Goal: Task Accomplishment & Management: Manage account settings

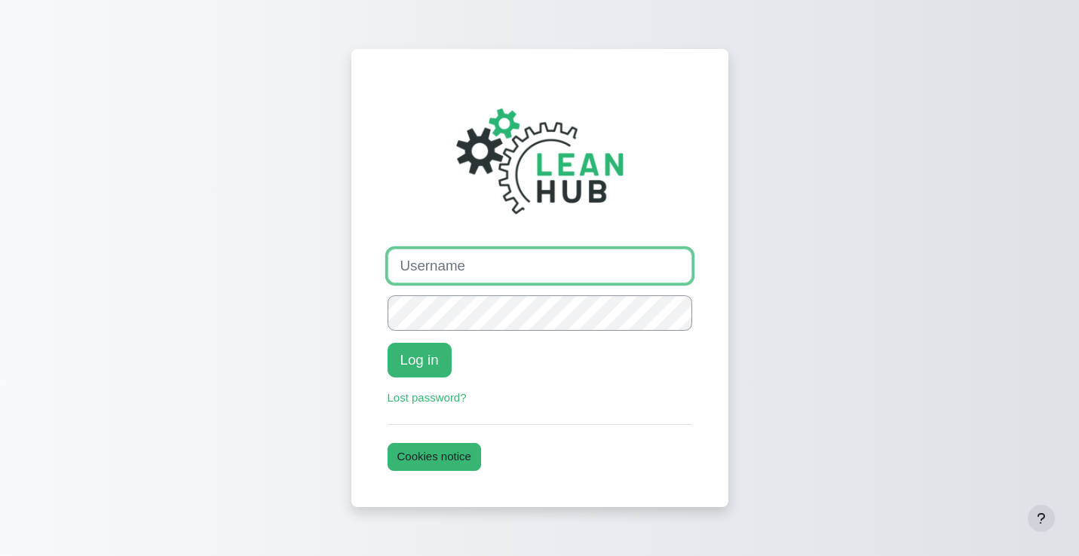
click at [478, 251] on input "Username" at bounding box center [539, 266] width 305 height 35
click at [0, 556] on com-1password-button at bounding box center [0, 556] width 0 height 0
click at [477, 265] on input "Username" at bounding box center [539, 266] width 305 height 35
paste input "steffan@theleanhub.co.nz"
type input "steffan@theleanhub.co.nz"
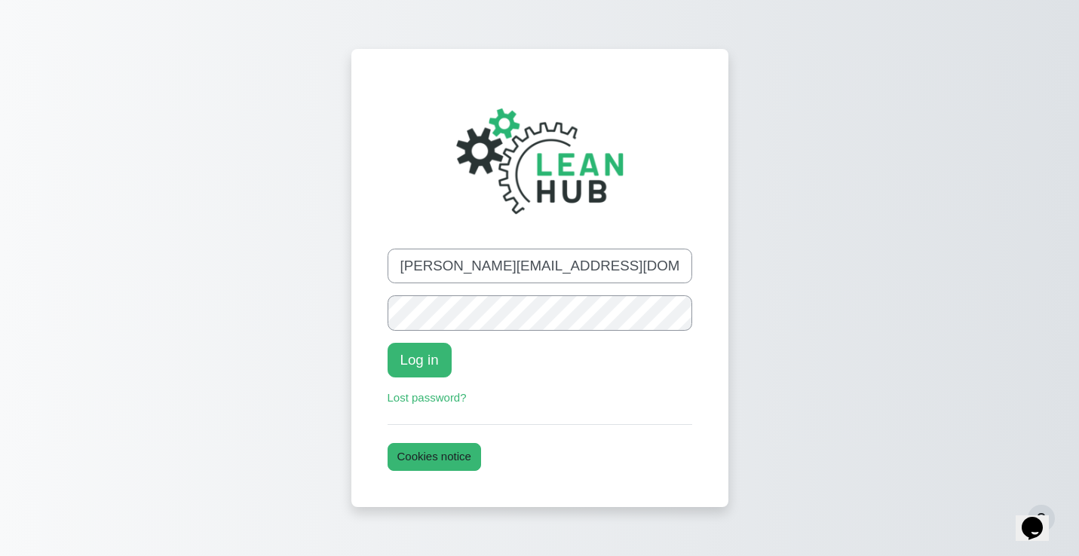
click at [351, 337] on div "Log in to The Lean Hub Username steffan@theleanhub.co.nz Password Log in Lost p…" at bounding box center [539, 278] width 377 height 458
click at [282, 358] on div "Log in to The Lean Hub Username steffan@theleanhub.co.nz Password Log in Lost p…" at bounding box center [539, 290] width 1033 height 532
click at [420, 368] on button "Log in" at bounding box center [419, 360] width 64 height 35
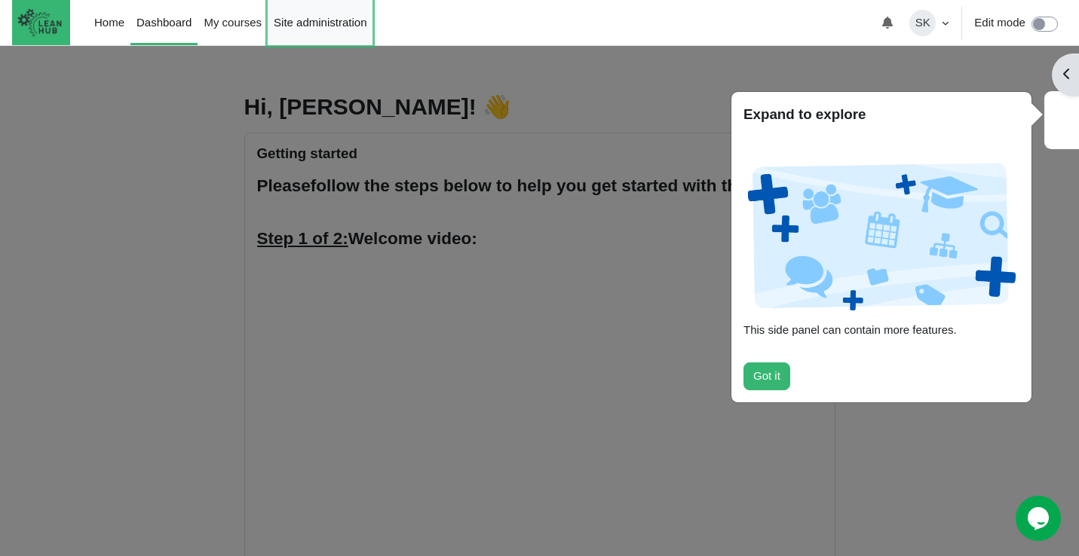
click at [325, 21] on link "Site administration" at bounding box center [320, 22] width 105 height 45
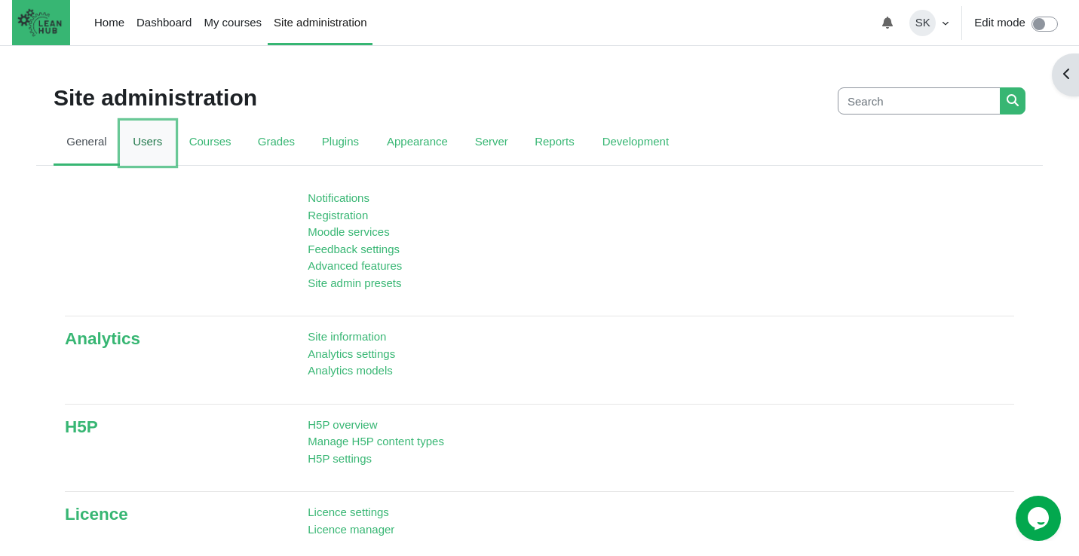
click at [150, 147] on link "Users" at bounding box center [148, 143] width 56 height 45
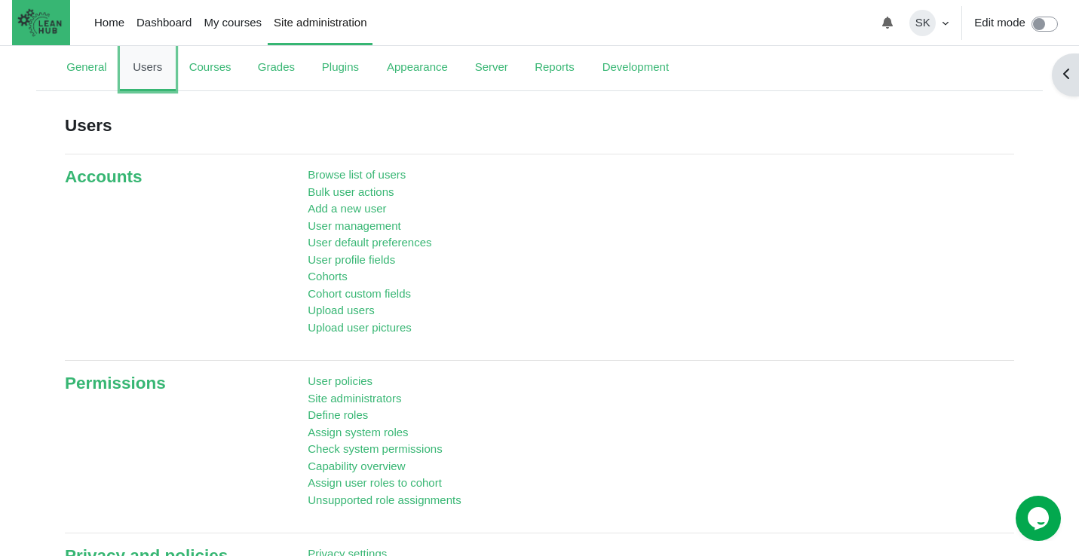
scroll to position [78, 0]
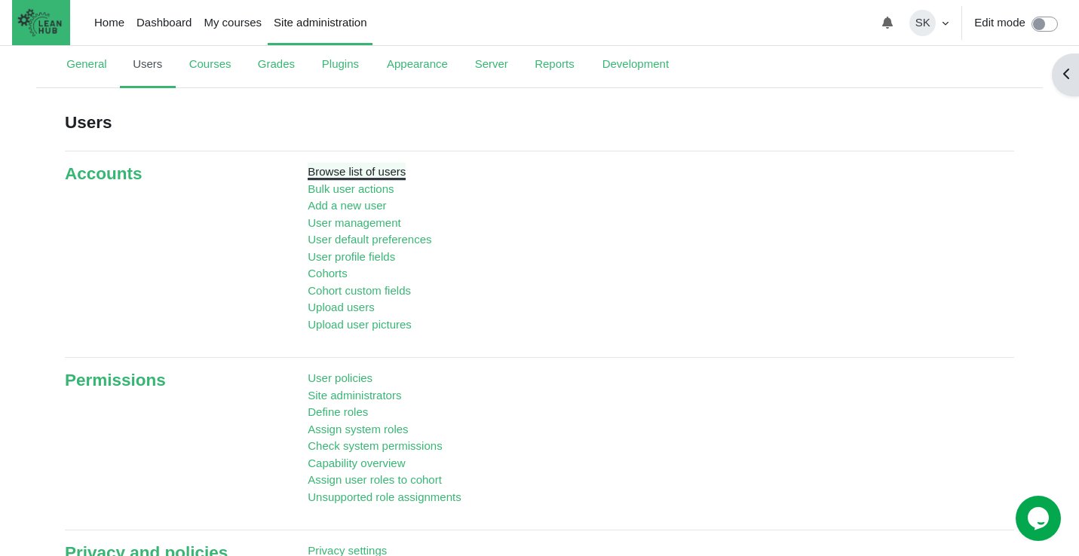
click at [339, 170] on link "Browse list of users" at bounding box center [357, 171] width 98 height 13
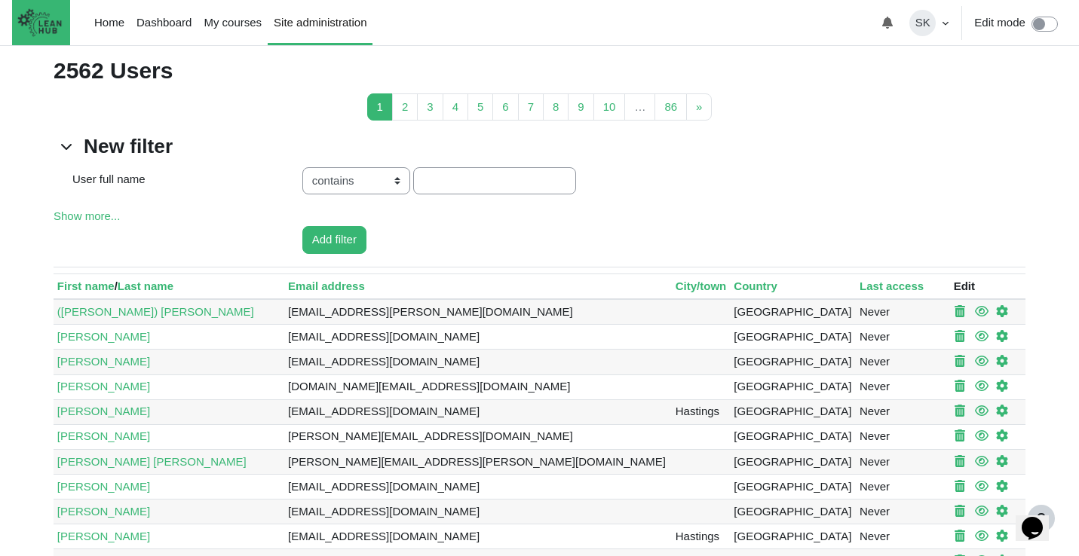
scroll to position [134, 0]
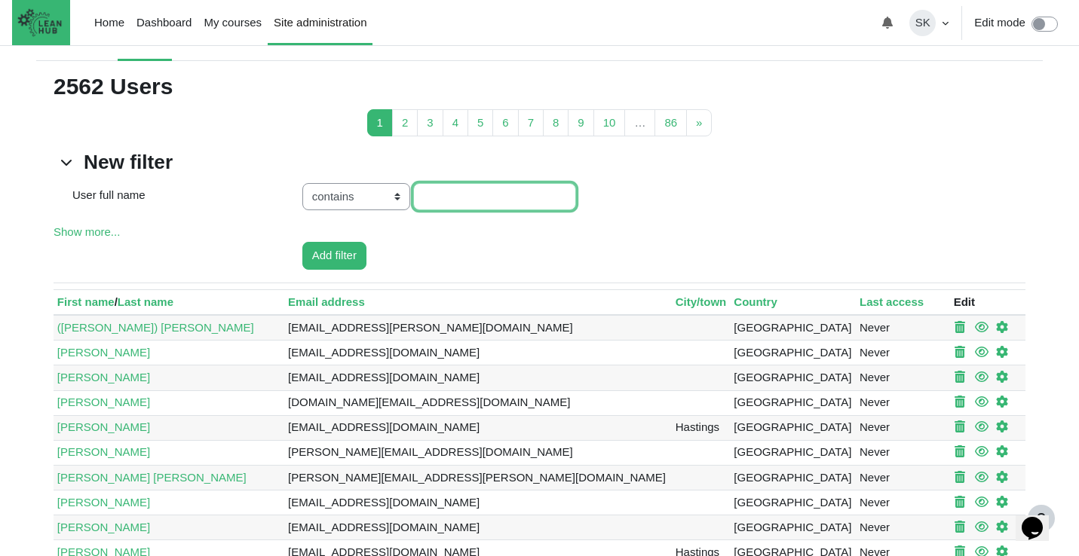
click at [453, 207] on input "User full name value" at bounding box center [494, 197] width 163 height 28
type input "hester"
click at [302, 242] on input "Add filter" at bounding box center [334, 256] width 64 height 28
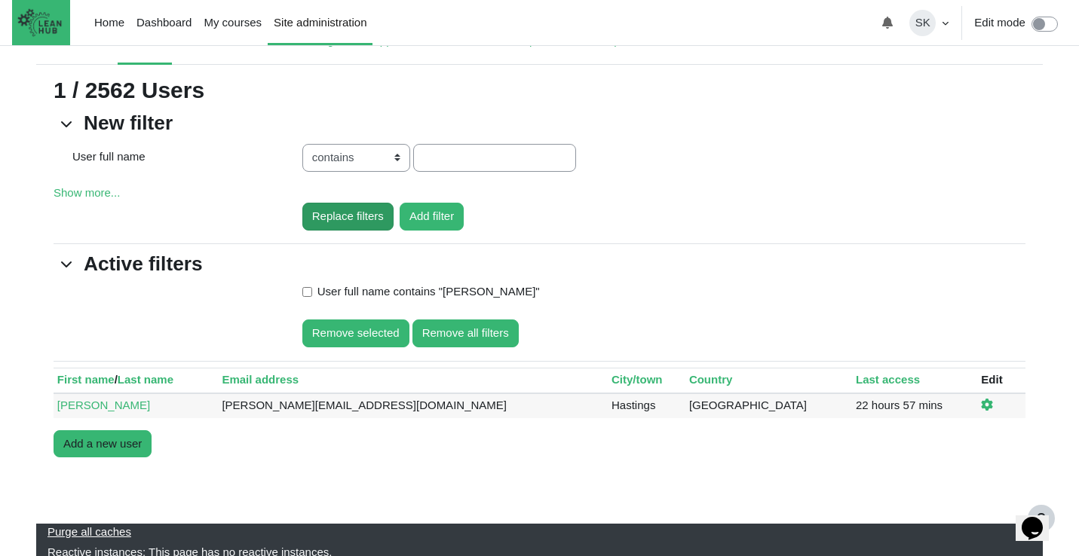
scroll to position [138, 0]
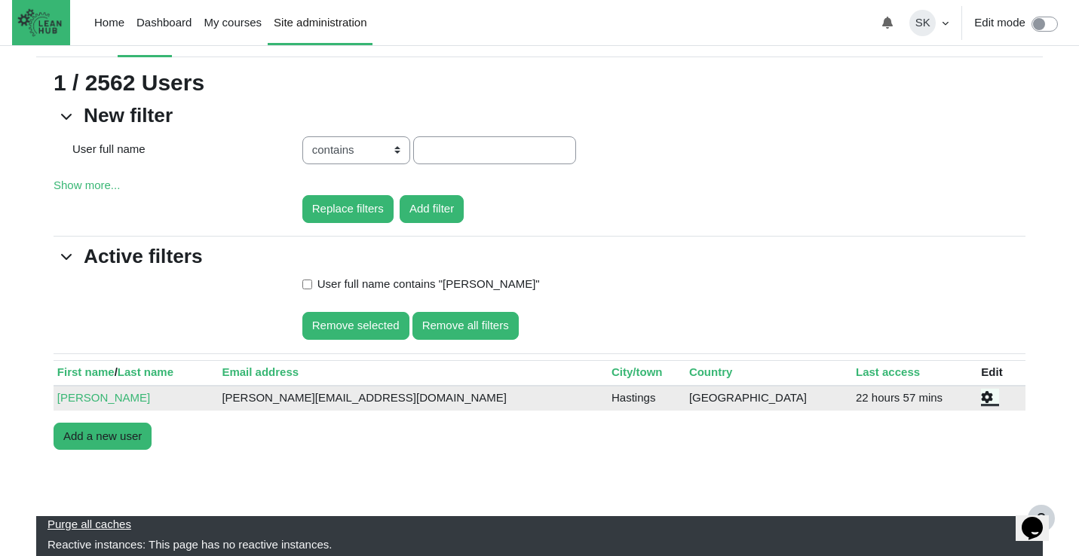
click at [981, 400] on icon "Edit" at bounding box center [987, 397] width 12 height 12
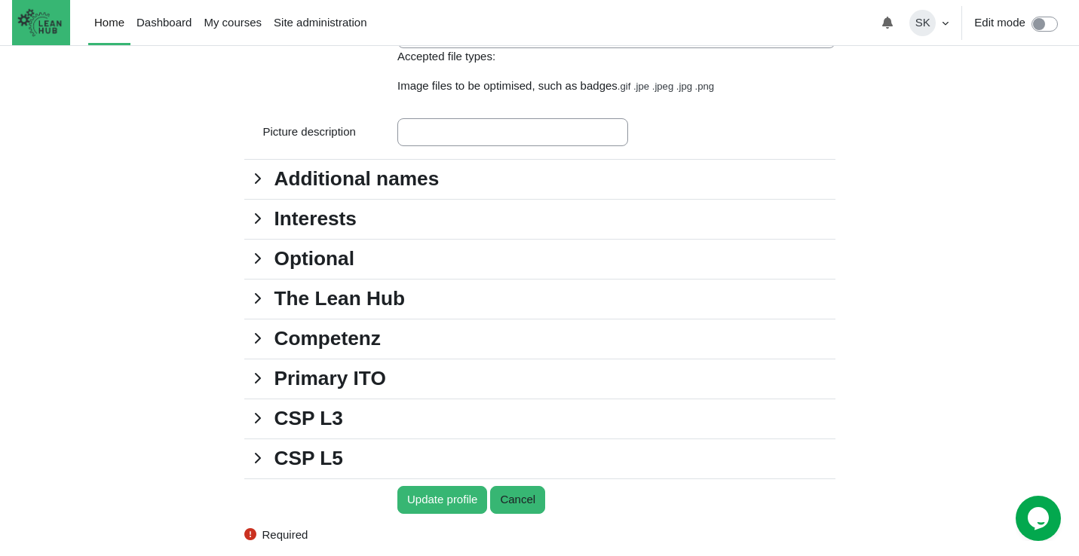
scroll to position [1413, 0]
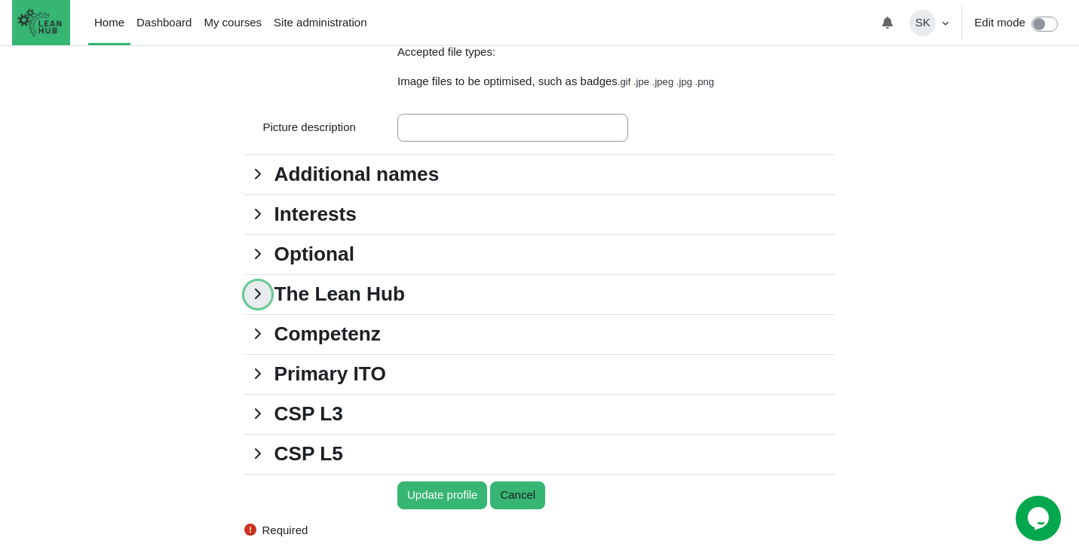
click at [259, 308] on link "The Lean Hub" at bounding box center [257, 294] width 27 height 27
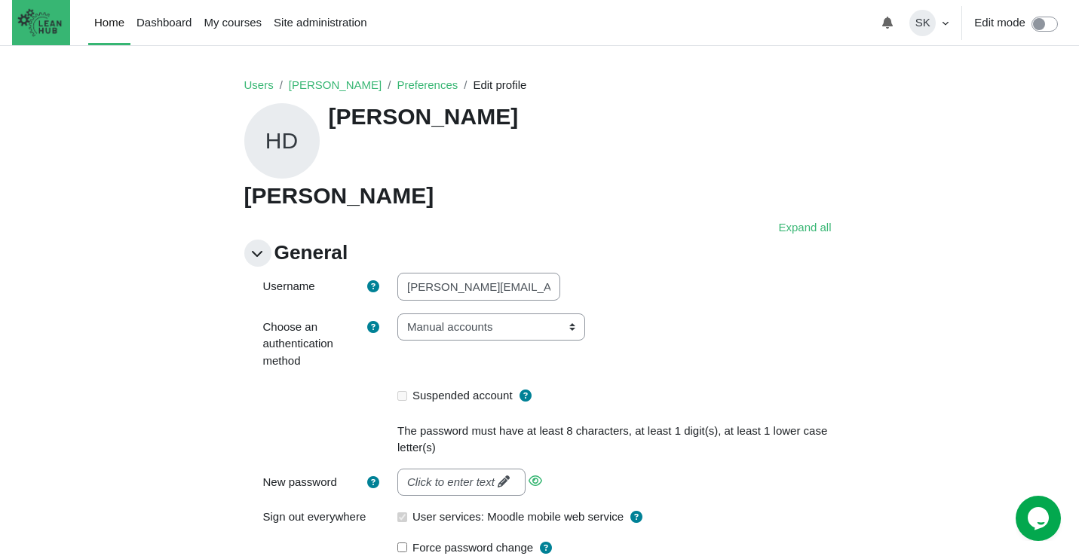
scroll to position [0, 0]
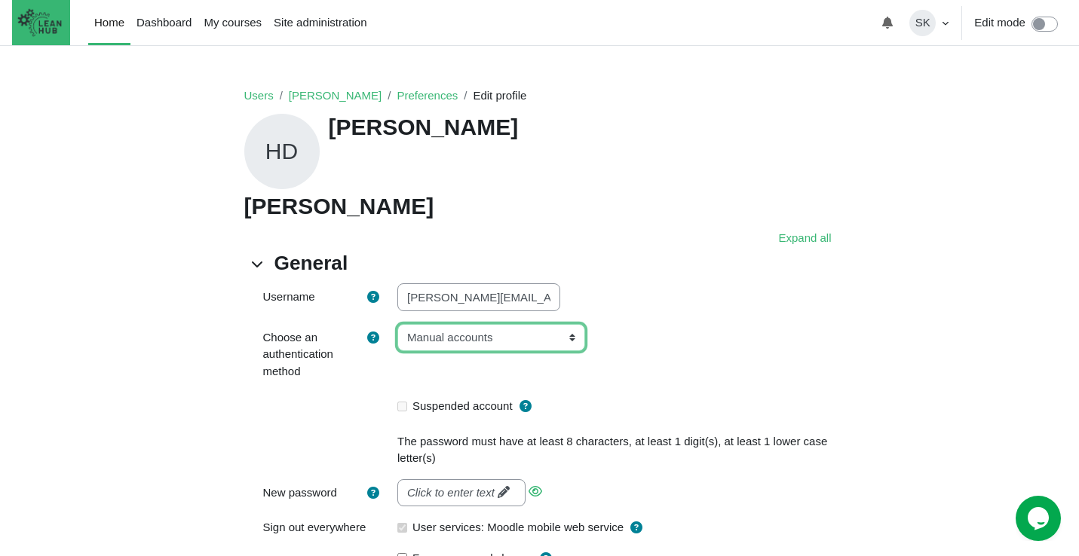
click at [498, 335] on select "Email-based self-registration Manual accounts No login CAS server (SSO) Externa…" at bounding box center [491, 338] width 188 height 28
click at [397, 324] on select "Email-based self-registration Manual accounts No login CAS server (SSO) Externa…" at bounding box center [491, 338] width 188 height 28
click at [653, 341] on div "Email-based self-registration Manual accounts No login CAS server (SSO) Externa…" at bounding box center [616, 355] width 461 height 63
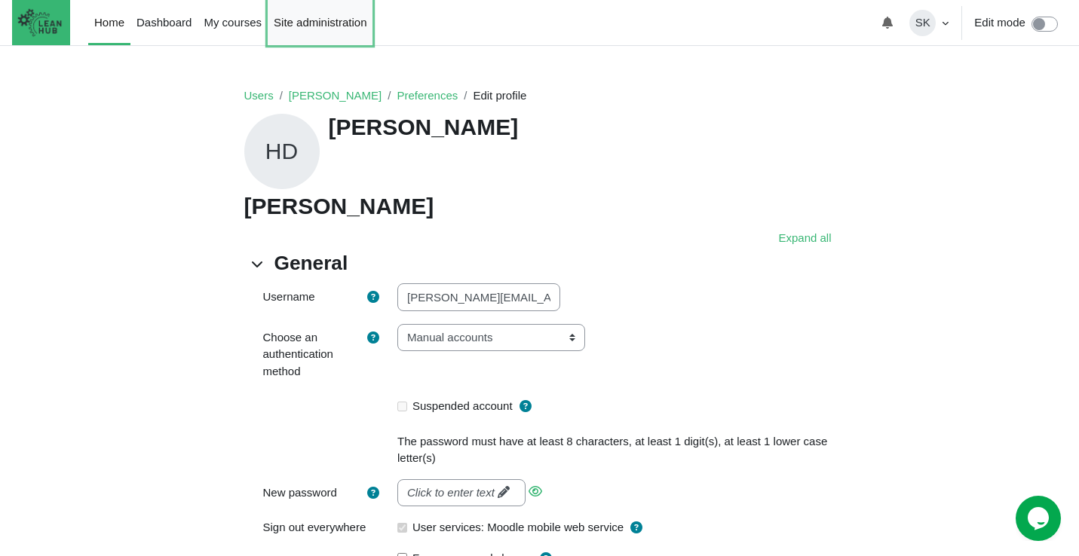
click at [299, 26] on link "Site administration" at bounding box center [320, 22] width 105 height 45
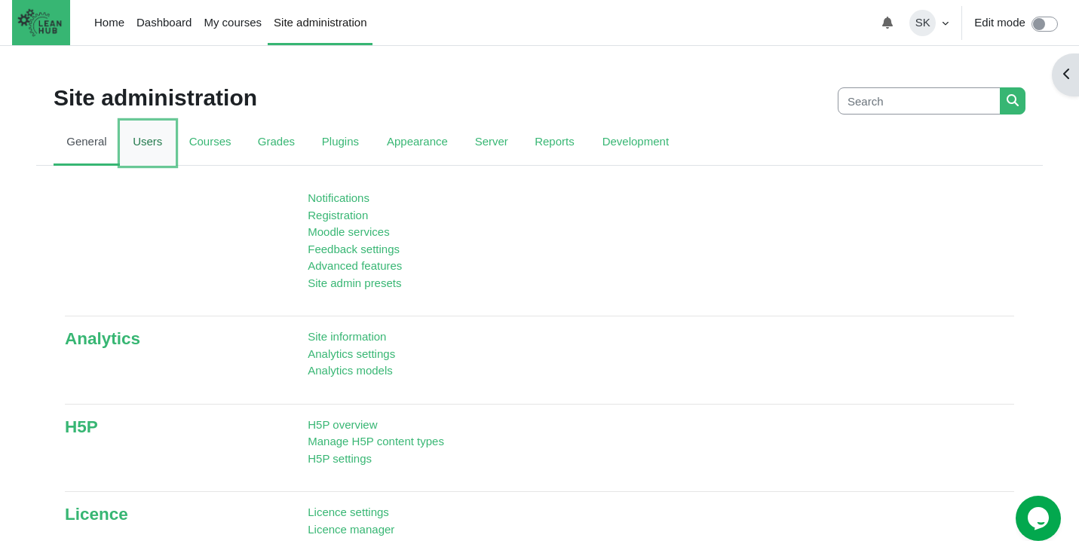
click at [158, 151] on link "Users" at bounding box center [148, 143] width 56 height 45
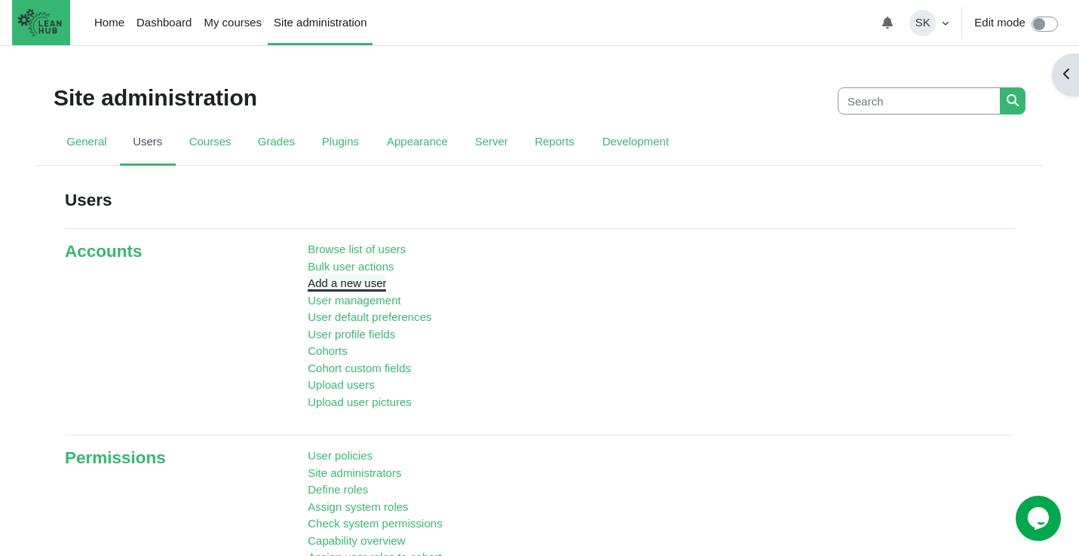
click at [329, 282] on link "Add a new user" at bounding box center [347, 283] width 78 height 13
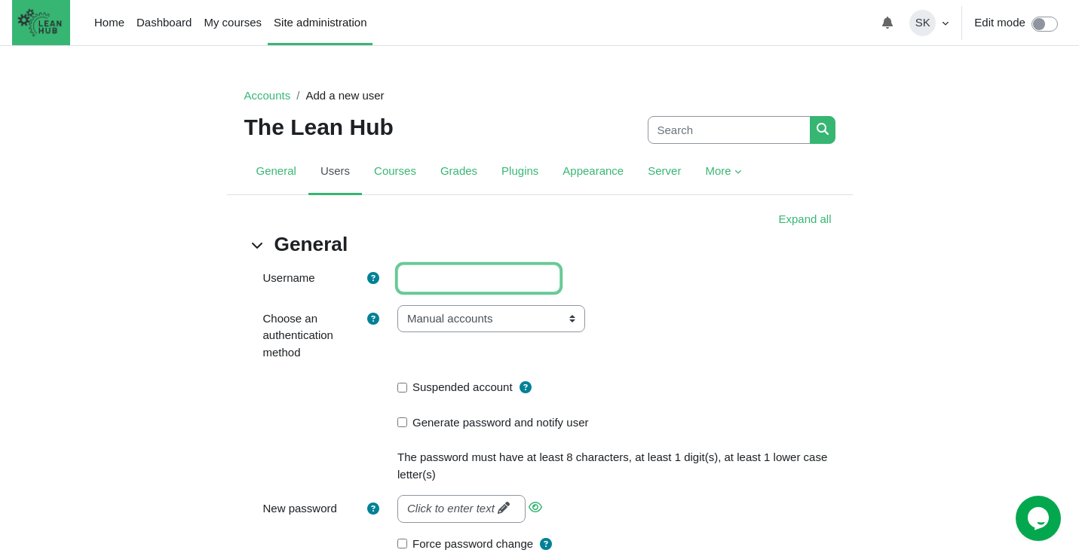
click at [428, 274] on input "Username" at bounding box center [478, 279] width 163 height 28
type input "Johanna"
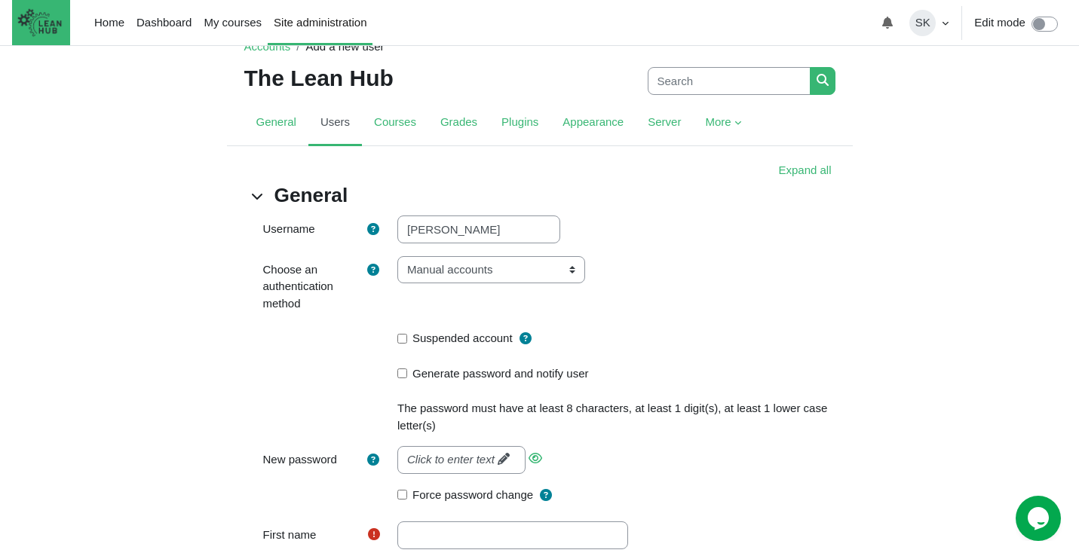
scroll to position [72, 0]
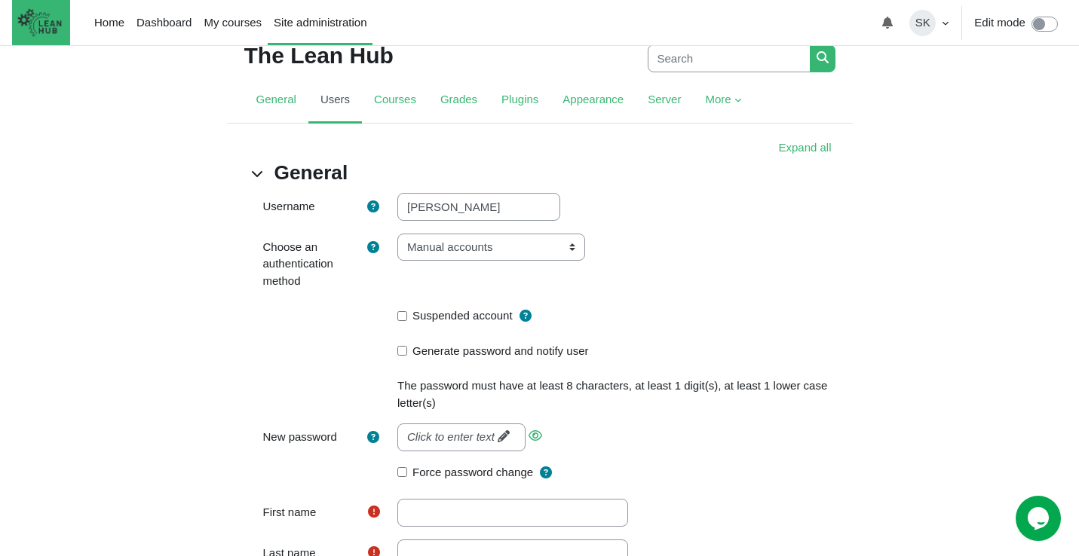
click at [452, 351] on label "Generate password and notify user" at bounding box center [500, 351] width 176 height 17
click at [407, 351] on input "Generate password and notify user" at bounding box center [402, 351] width 10 height 10
click at [452, 351] on label "Generate password and notify user" at bounding box center [500, 351] width 176 height 17
click at [407, 351] on input "Generate password and notify user" at bounding box center [402, 351] width 10 height 10
checkbox input "false"
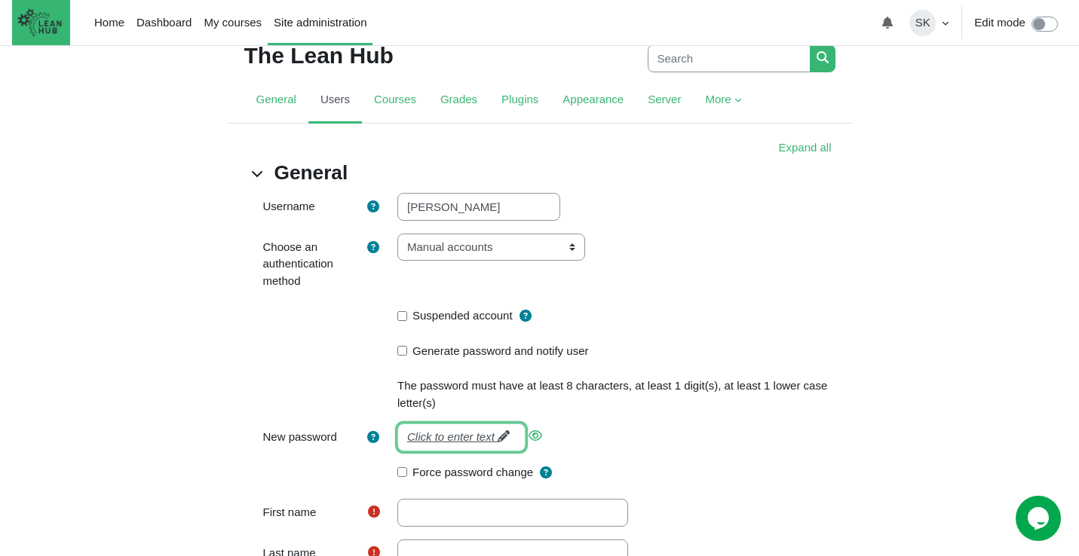
click at [414, 449] on link "Click to enter text" at bounding box center [461, 438] width 128 height 28
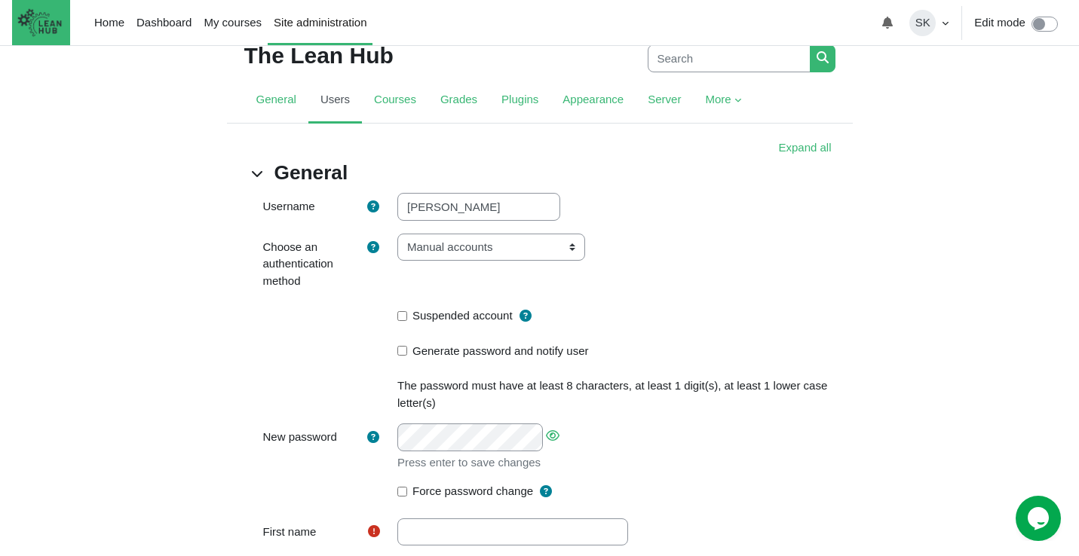
click at [603, 399] on div "The password must have at least 8 characters, at least 1 digit(s), at least 1 l…" at bounding box center [616, 395] width 438 height 34
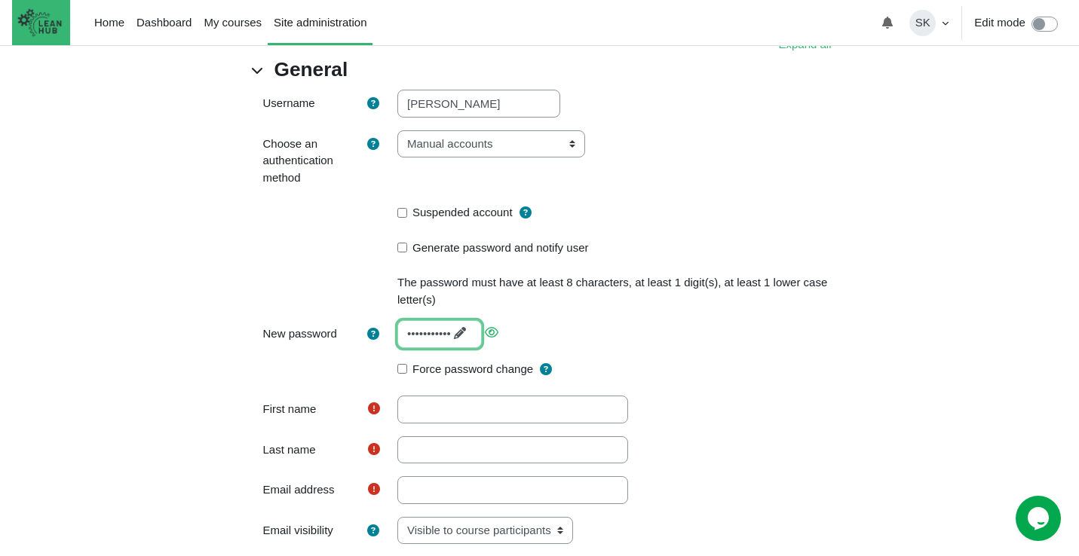
scroll to position [216, 0]
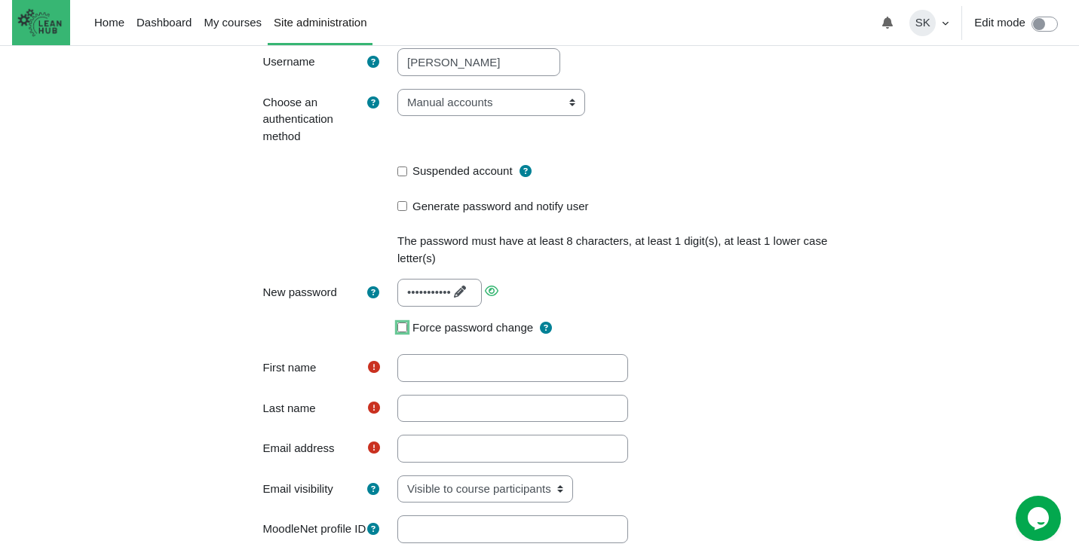
click at [401, 330] on input "Force password change" at bounding box center [402, 328] width 10 height 10
checkbox input "true"
click at [420, 365] on input "First name" at bounding box center [512, 368] width 231 height 28
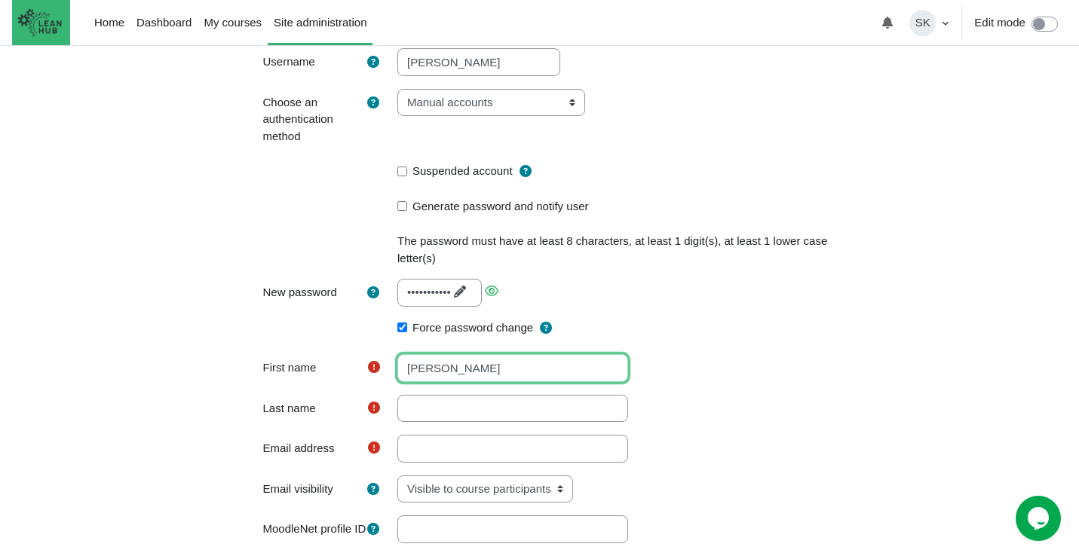
type input "Johanna"
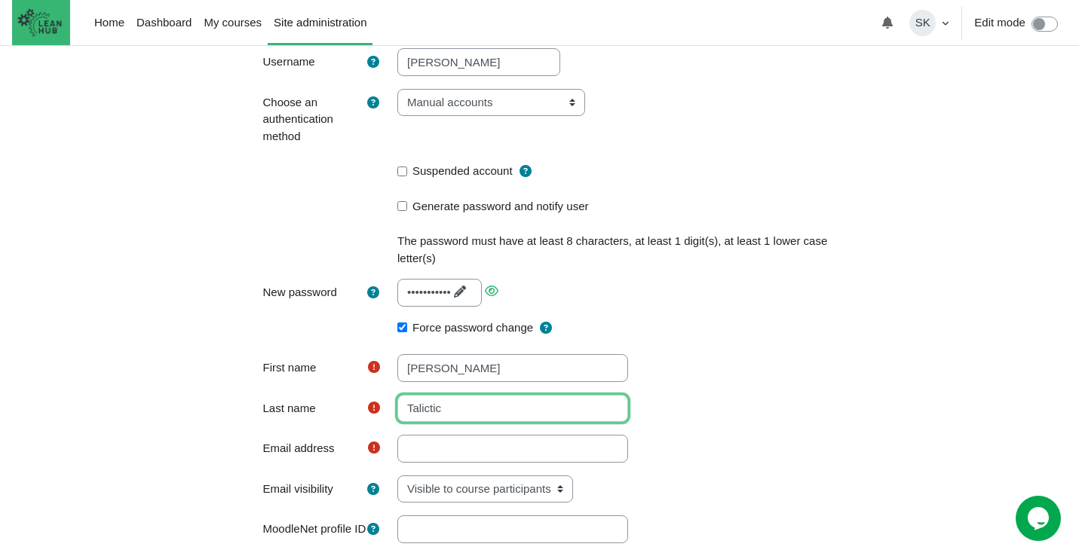
type input "Talictic"
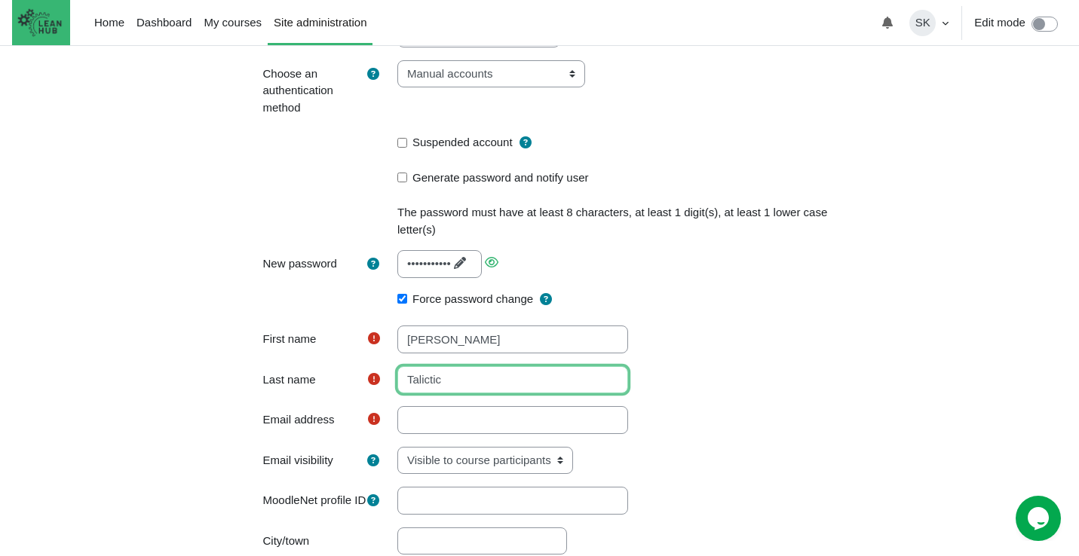
scroll to position [257, 0]
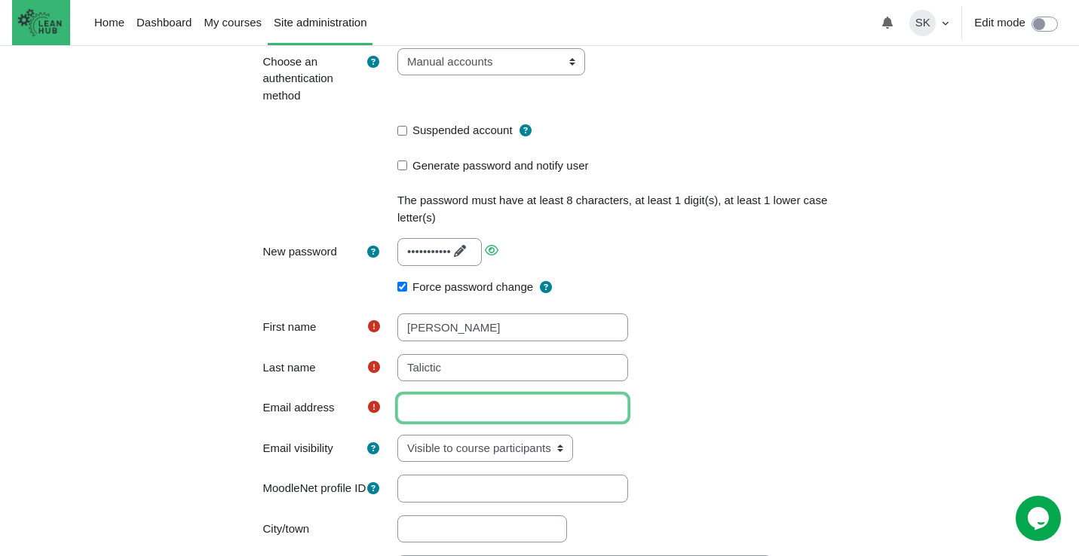
click at [413, 413] on input "Email address" at bounding box center [512, 408] width 231 height 28
type input "j"
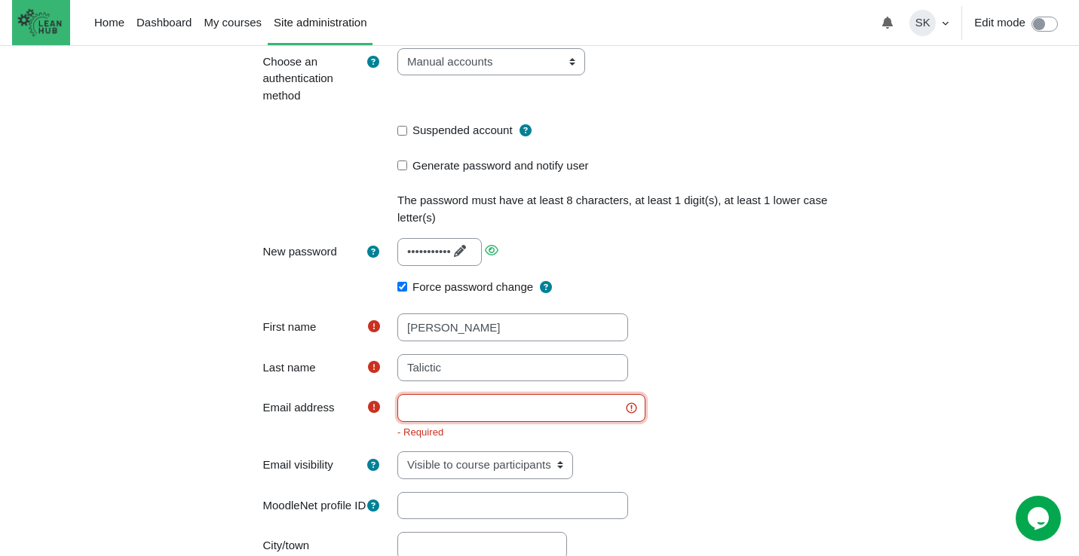
paste input "johanna@theleanhub.co.nz"
type input "johanna@theleanhub.co.nz"
click at [715, 274] on div "Username Johanna Choose an authentication method Email-based self-registration …" at bounding box center [539, 498] width 591 height 981
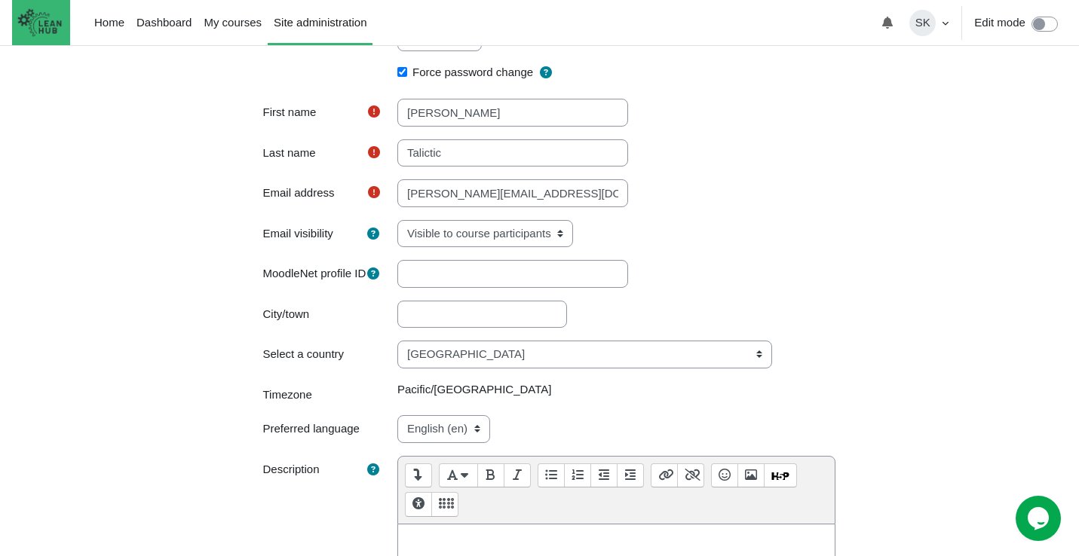
scroll to position [494, 0]
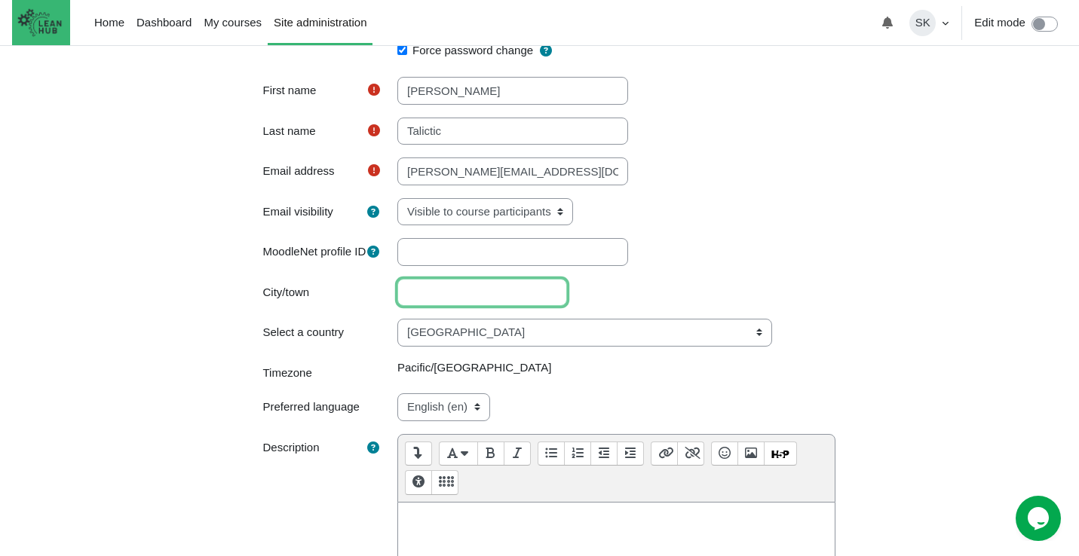
click at [424, 307] on input "City/town" at bounding box center [482, 293] width 170 height 28
type input "Hastings"
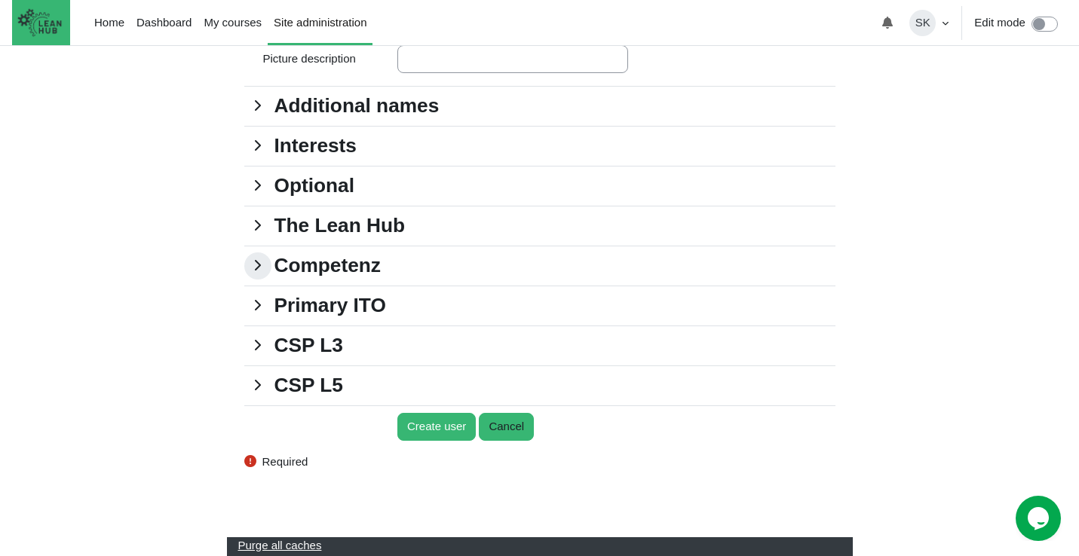
scroll to position [1550, 0]
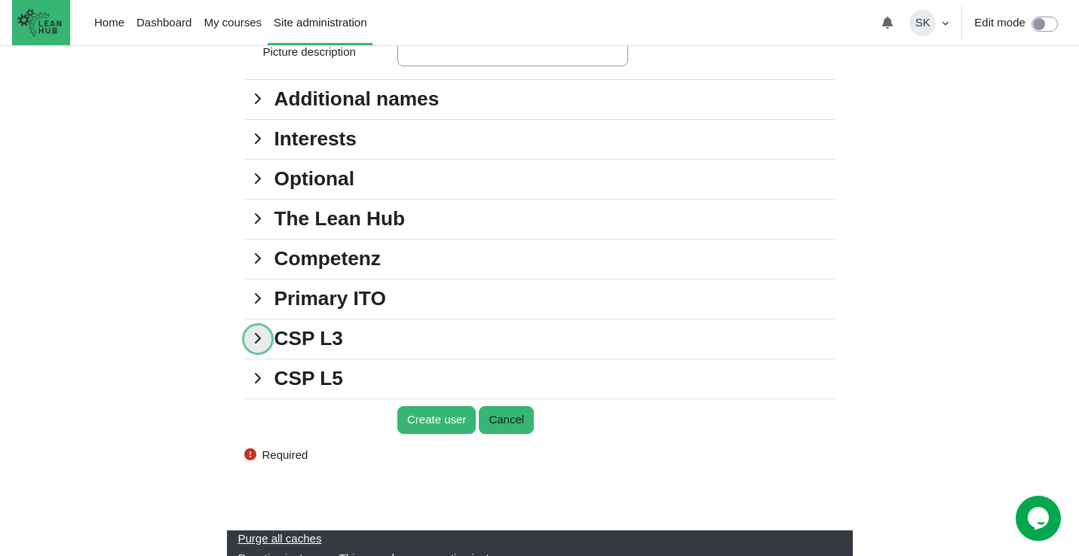
click at [261, 353] on link "CSP L3" at bounding box center [257, 339] width 27 height 27
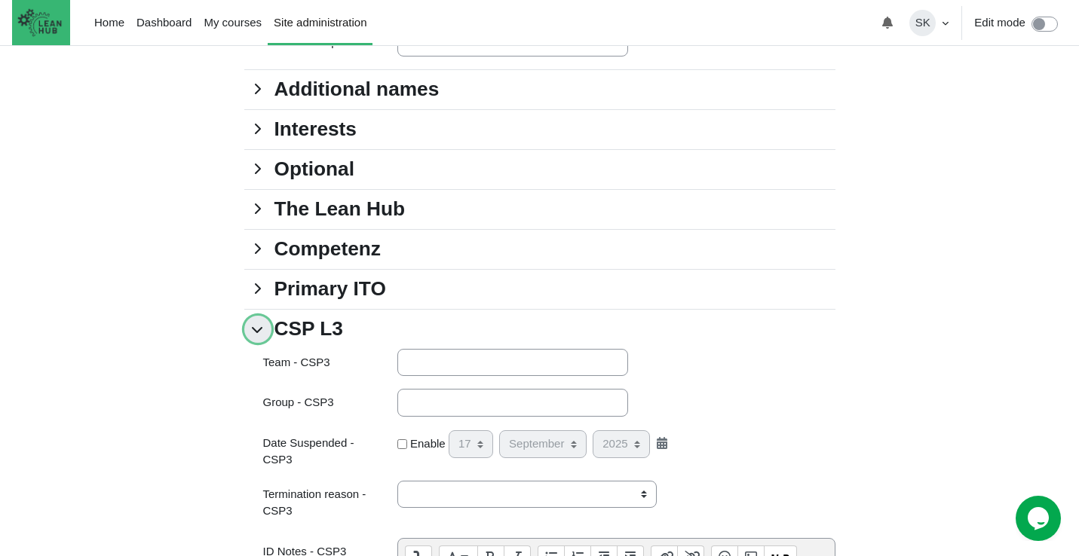
scroll to position [1559, 0]
click at [253, 304] on link "Primary ITO" at bounding box center [257, 290] width 27 height 27
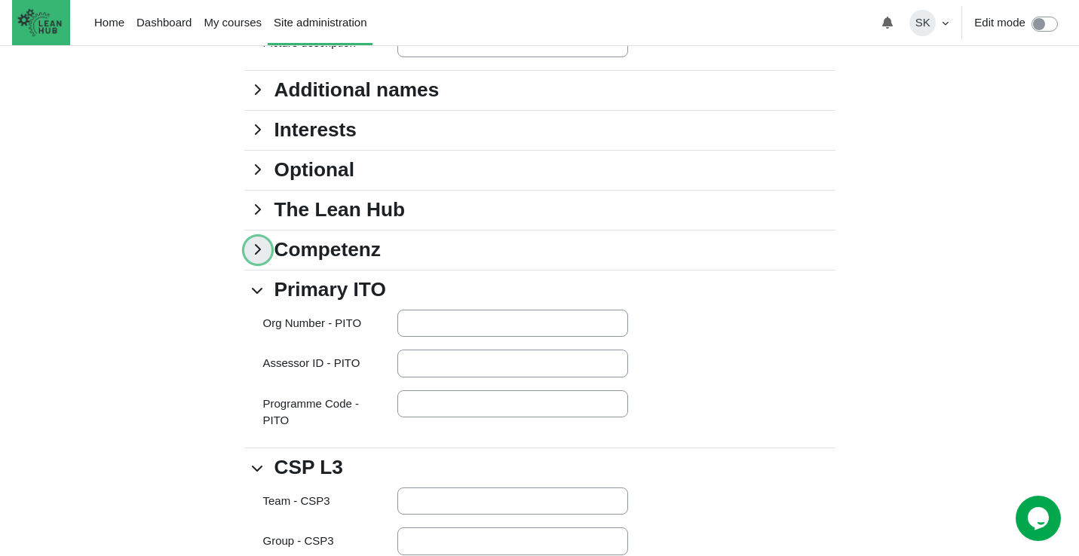
click at [254, 260] on link "Competenz" at bounding box center [257, 250] width 27 height 27
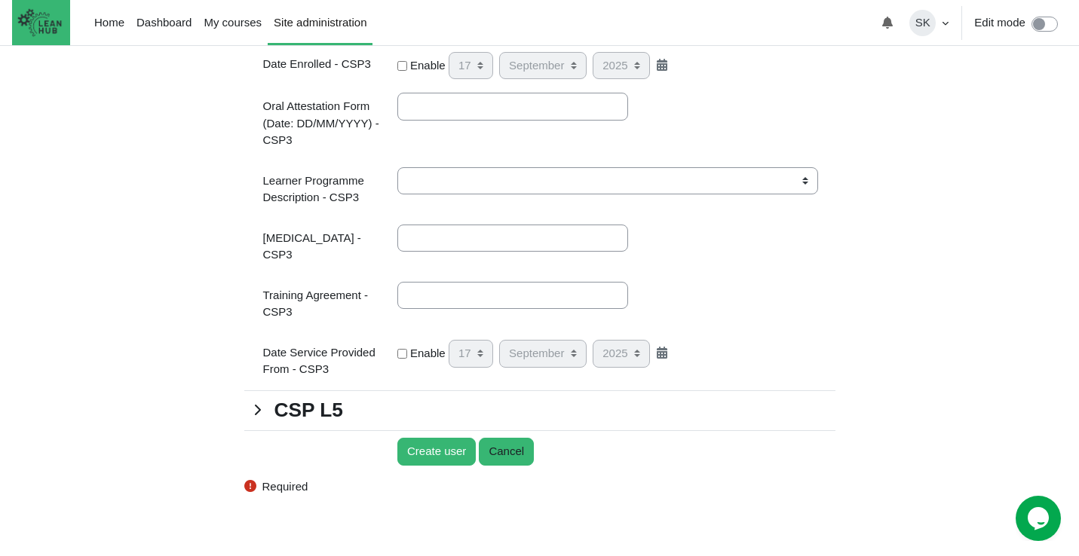
scroll to position [2953, 0]
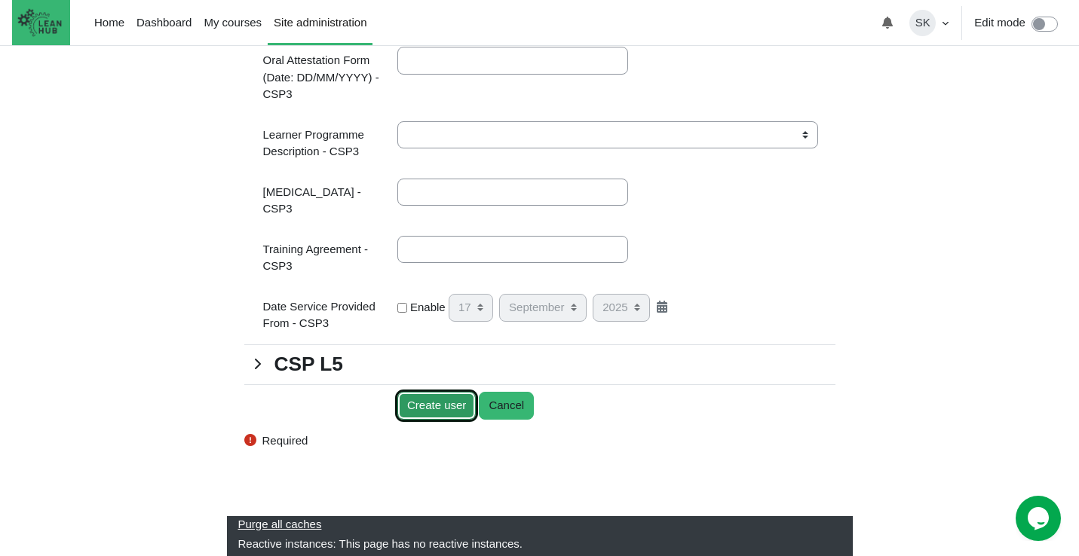
click at [430, 414] on input "Create user" at bounding box center [436, 406] width 78 height 28
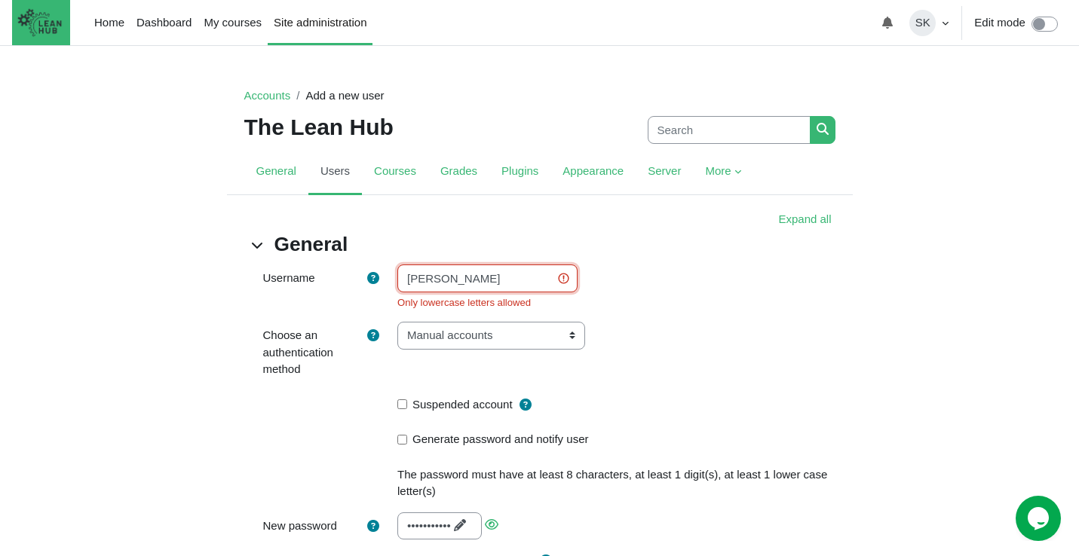
click at [414, 276] on input "[PERSON_NAME]" at bounding box center [487, 279] width 180 height 28
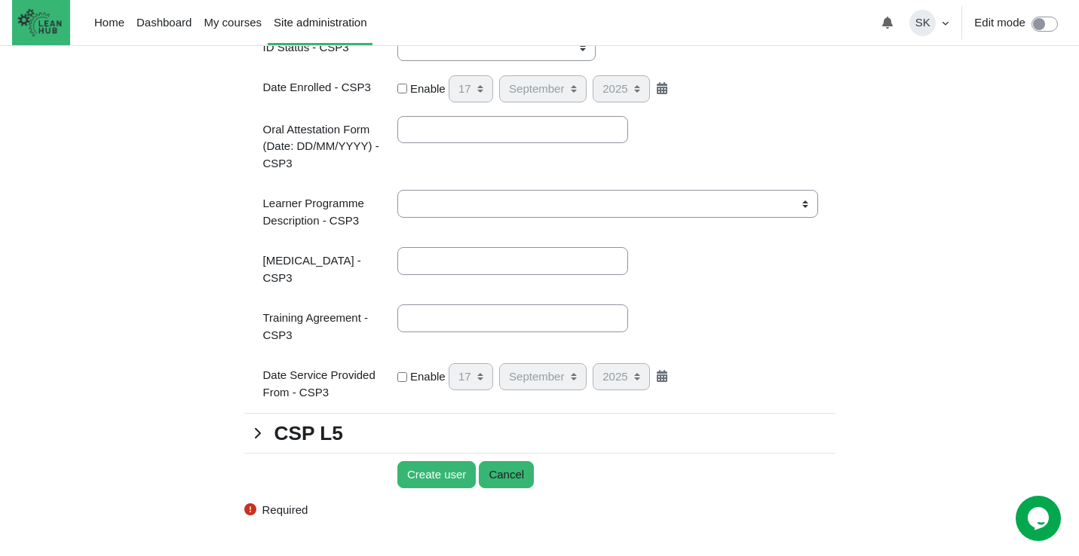
scroll to position [2971, 0]
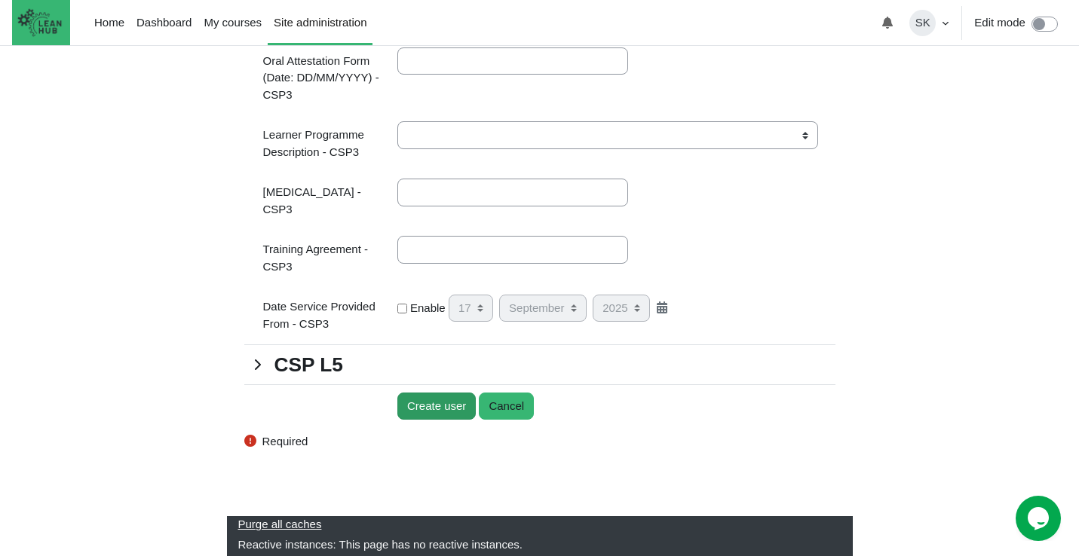
type input "johanna"
click at [432, 406] on input "Create user" at bounding box center [436, 407] width 78 height 28
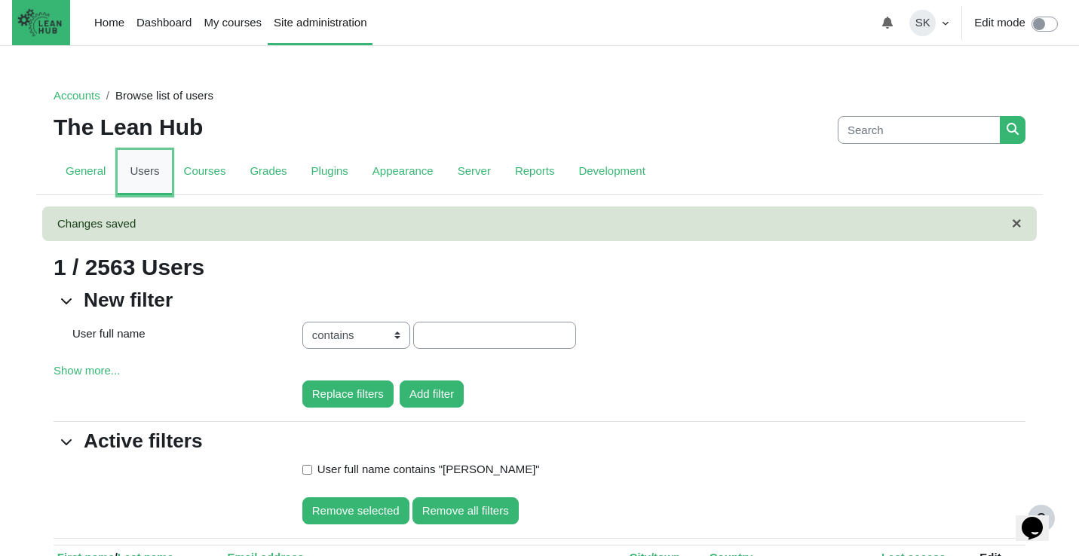
click at [136, 174] on link "Users" at bounding box center [145, 172] width 54 height 45
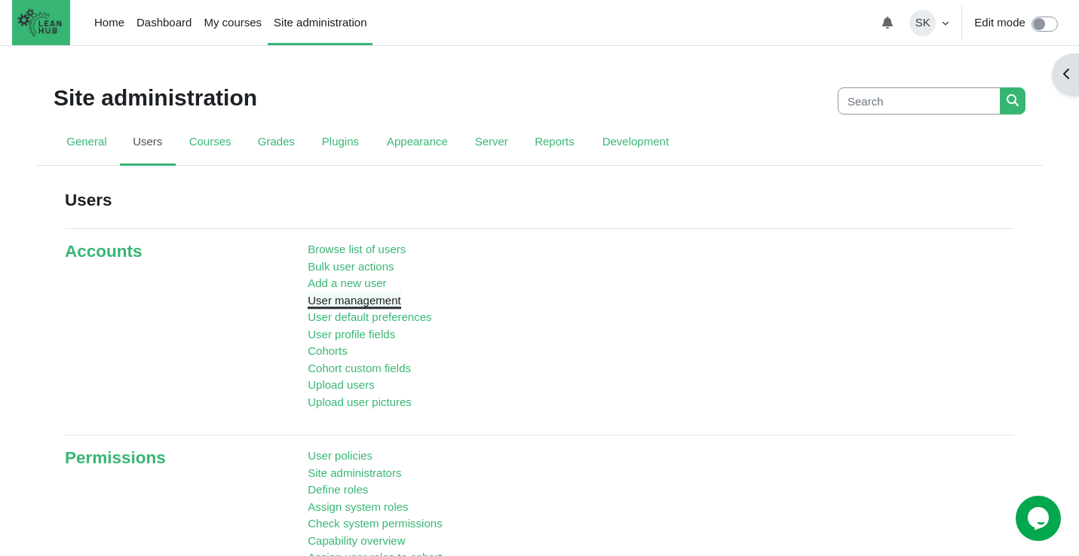
click at [364, 302] on link "User management" at bounding box center [354, 300] width 93 height 13
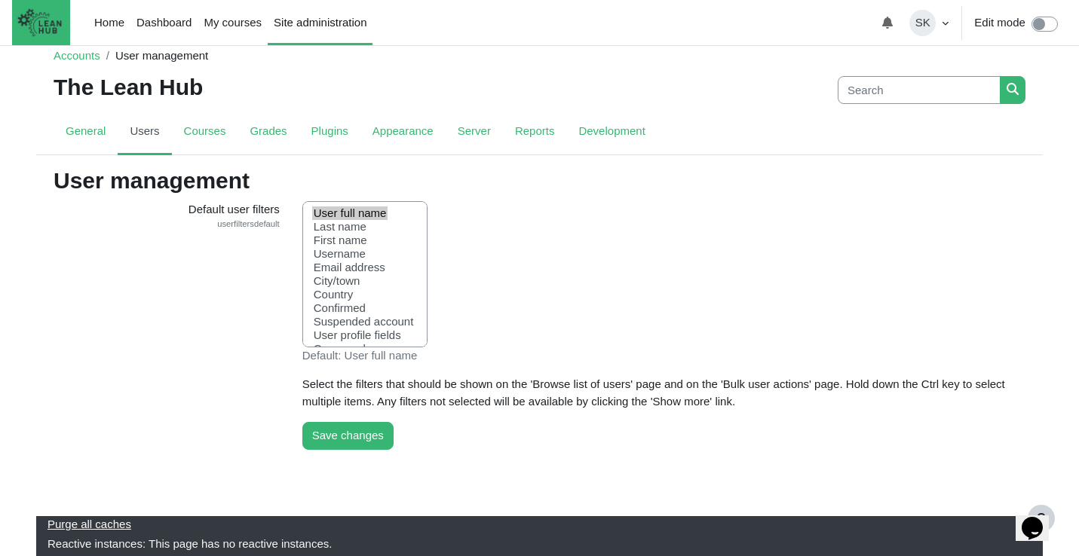
scroll to position [43, 0]
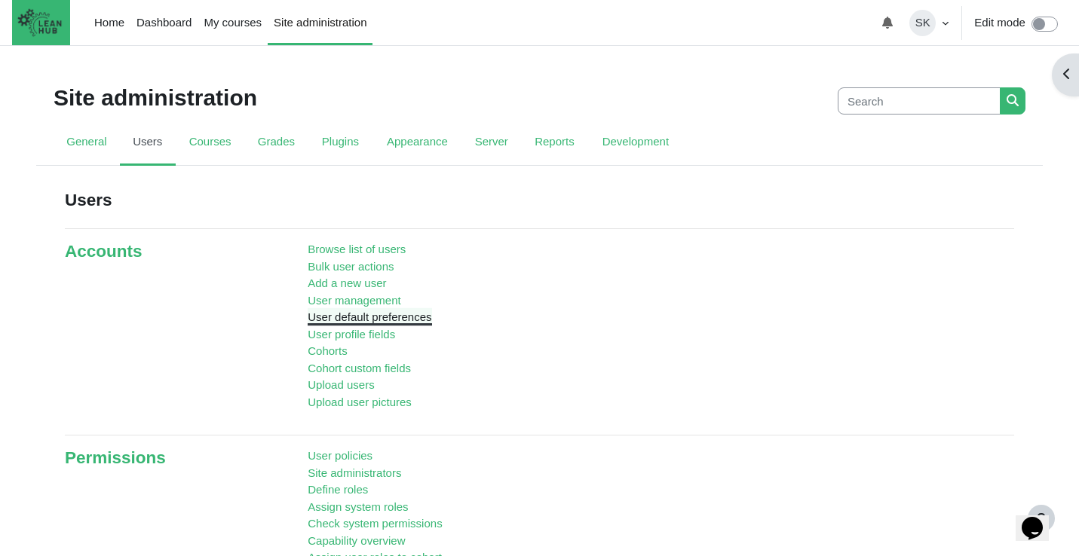
click at [329, 316] on link "User default preferences" at bounding box center [370, 317] width 124 height 13
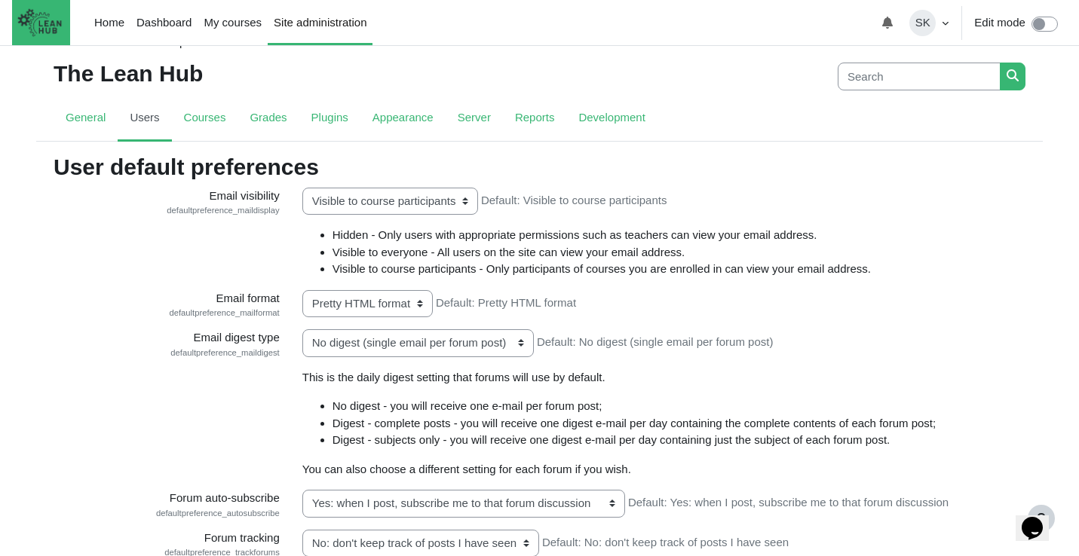
scroll to position [56, 0]
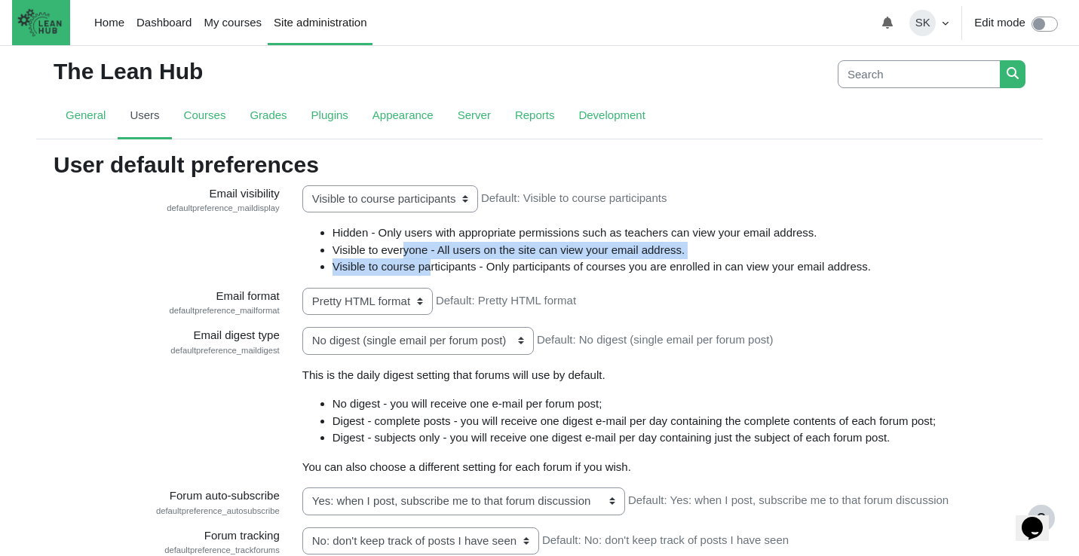
drag, startPoint x: 405, startPoint y: 253, endPoint x: 433, endPoint y: 262, distance: 30.0
click at [433, 262] on ul "Hidden - Only users with appropriate permissions such as teachers can view your…" at bounding box center [663, 250] width 723 height 51
click at [433, 262] on li "Visible to course participants - Only participants of courses you are enrolled …" at bounding box center [678, 267] width 693 height 17
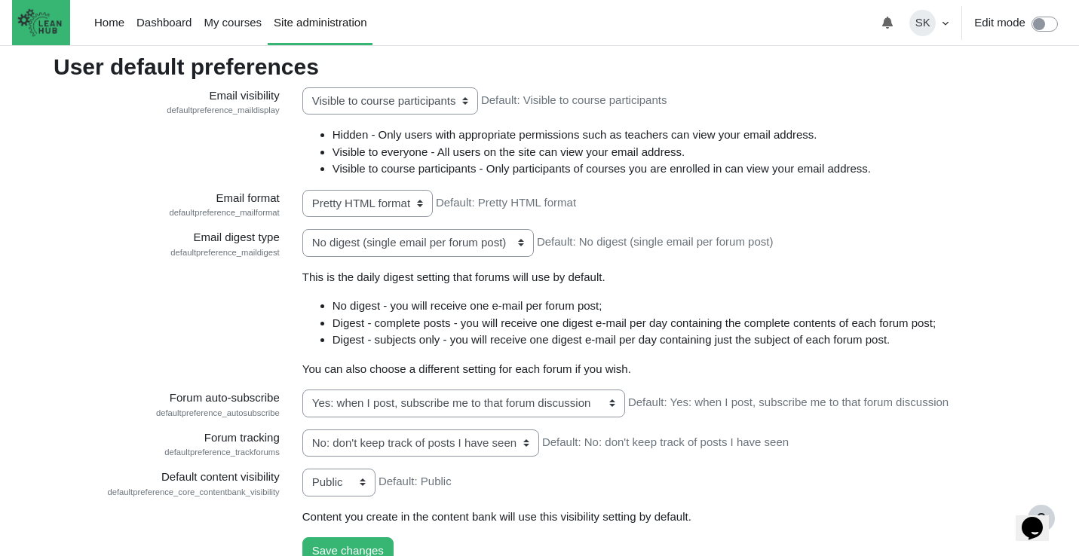
scroll to position [0, 0]
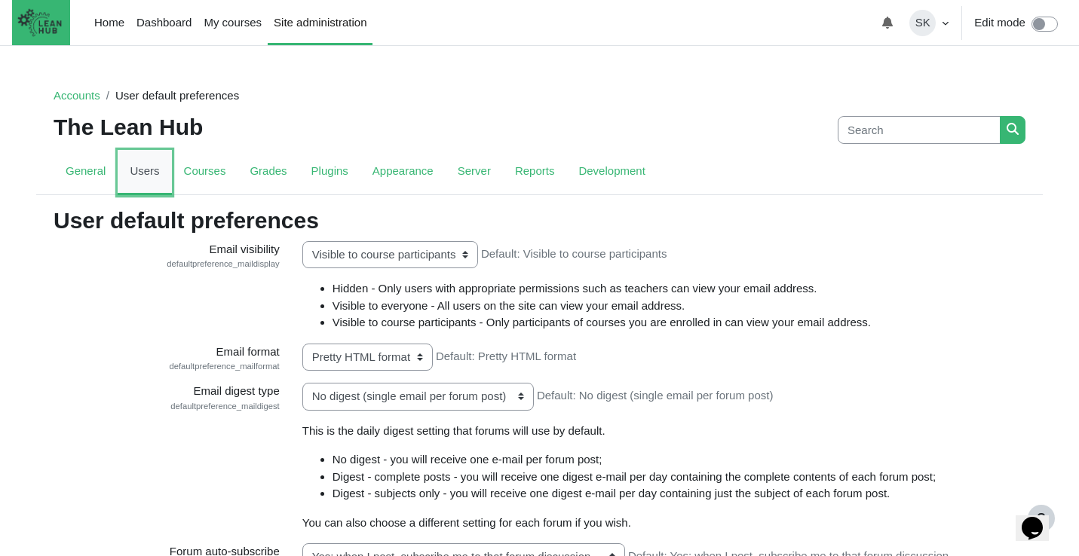
click at [142, 169] on link "Users" at bounding box center [145, 172] width 54 height 45
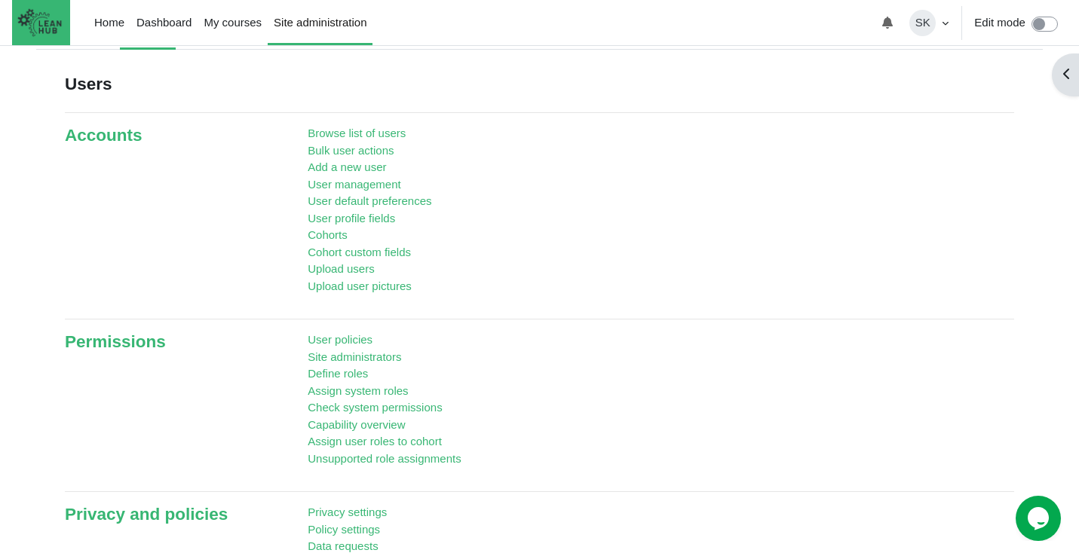
scroll to position [121, 0]
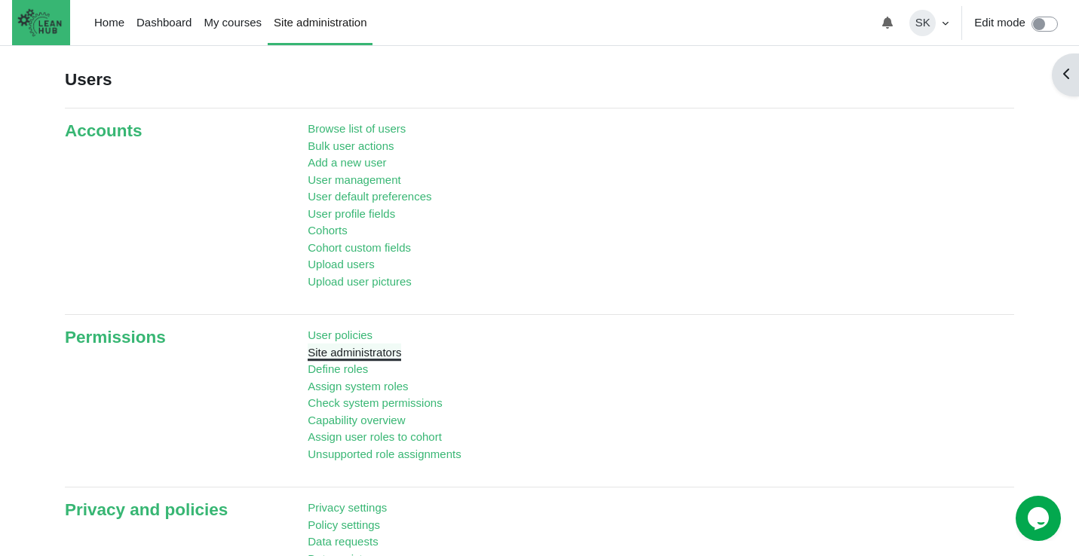
click at [382, 357] on link "Site administrators" at bounding box center [354, 352] width 93 height 13
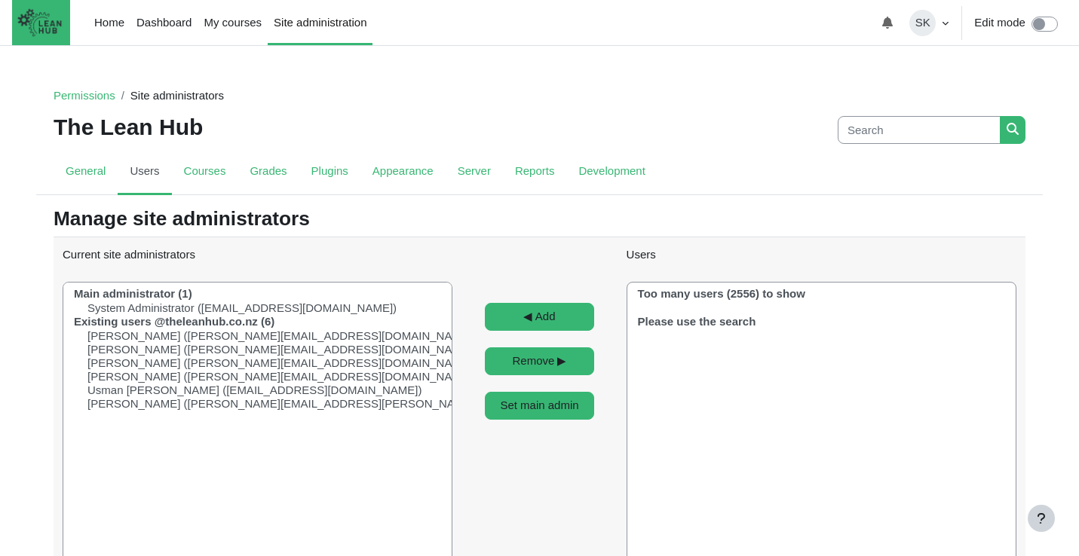
select select "Content"
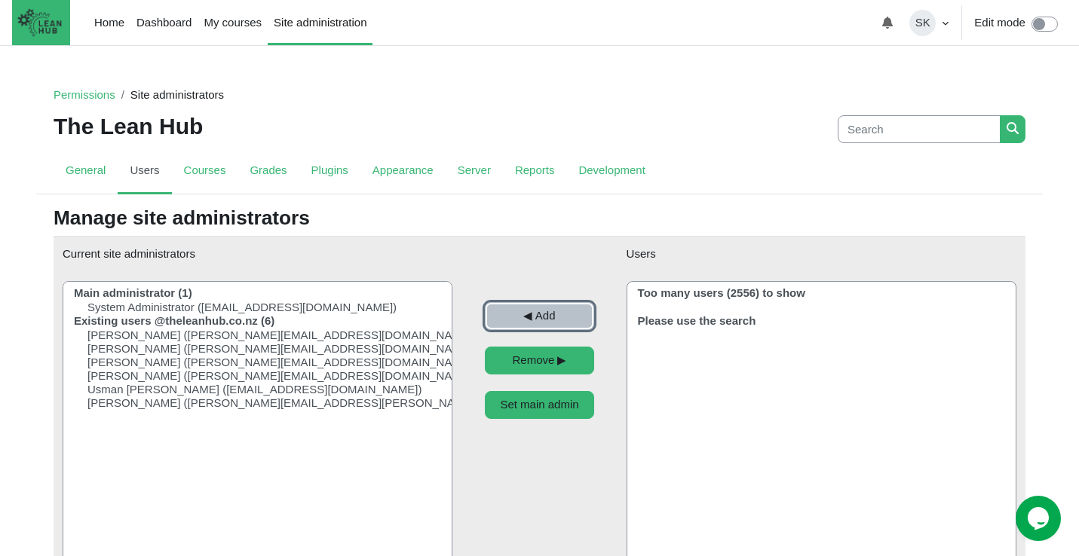
click at [522, 317] on input "◀︎ Add" at bounding box center [540, 316] width 110 height 28
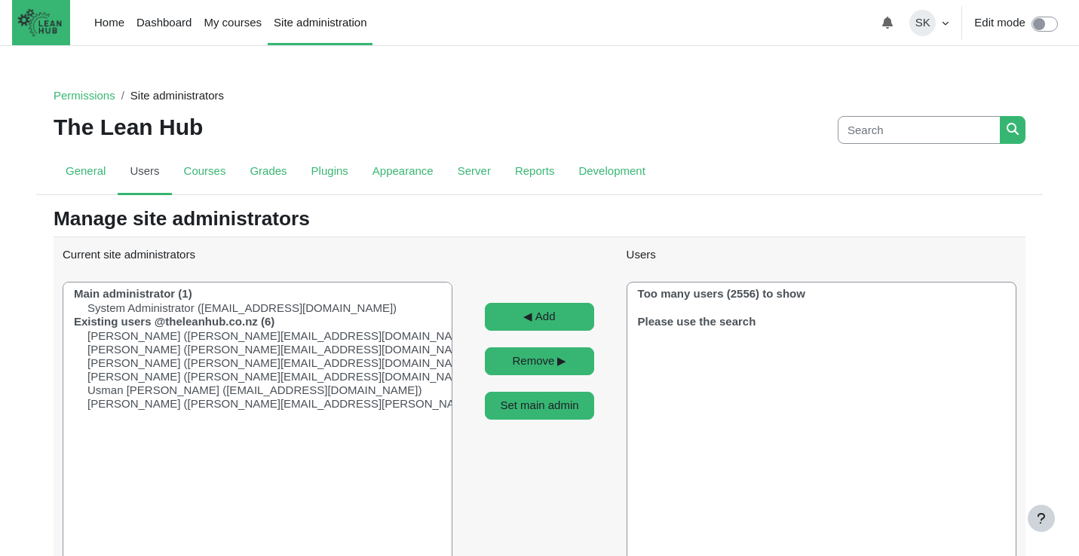
select select "Content"
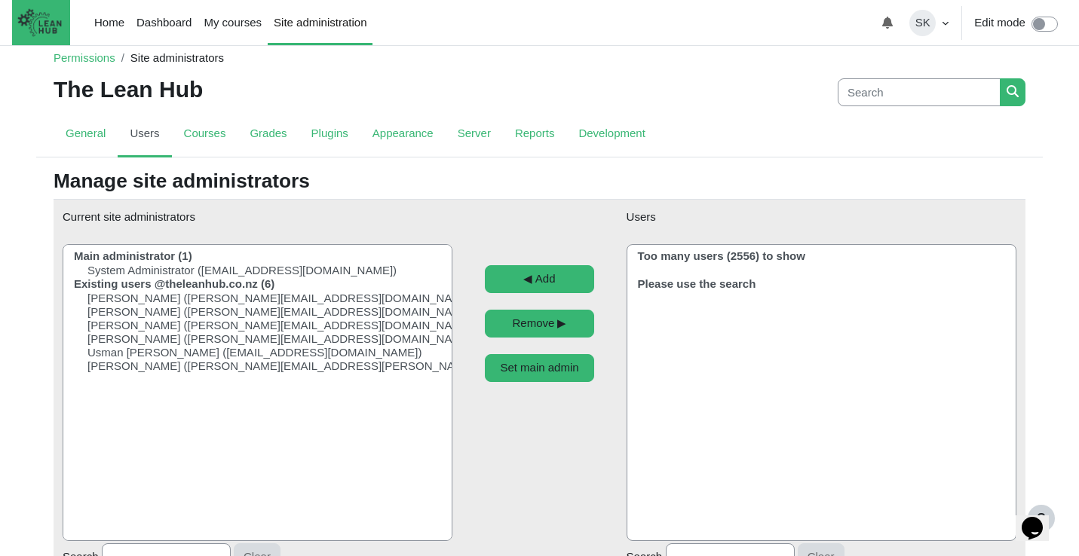
scroll to position [39, 0]
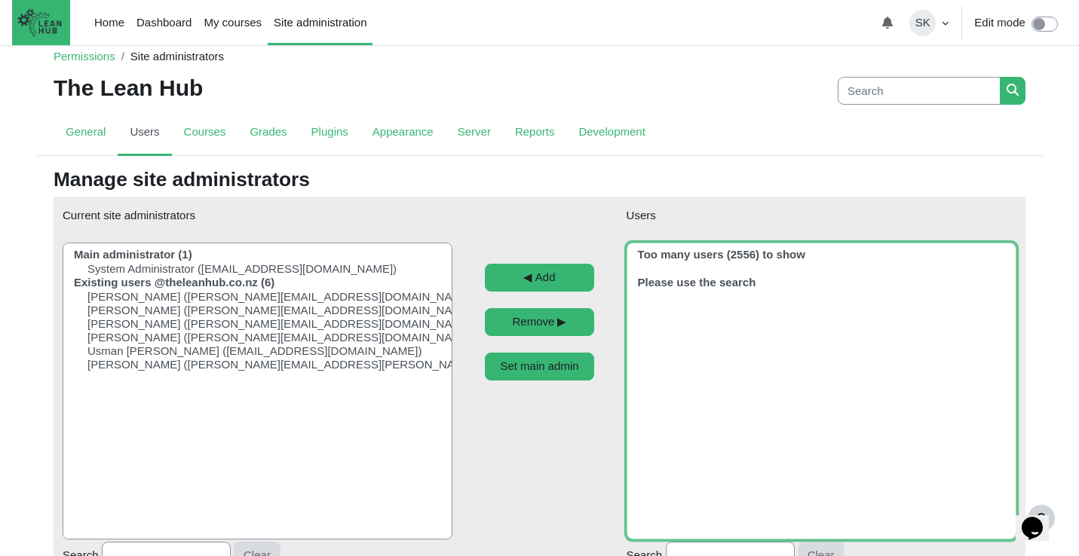
click at [690, 243] on select "Users" at bounding box center [821, 391] width 390 height 297
click at [690, 274] on optgroup "Content" at bounding box center [825, 262] width 379 height 28
click at [705, 283] on optgroup "Content" at bounding box center [825, 290] width 379 height 28
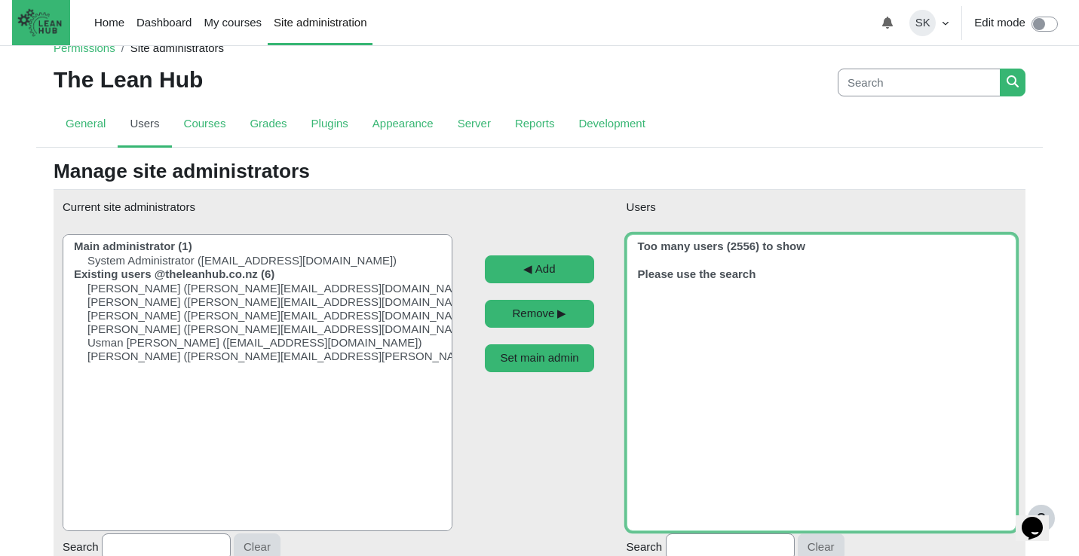
scroll to position [48, 0]
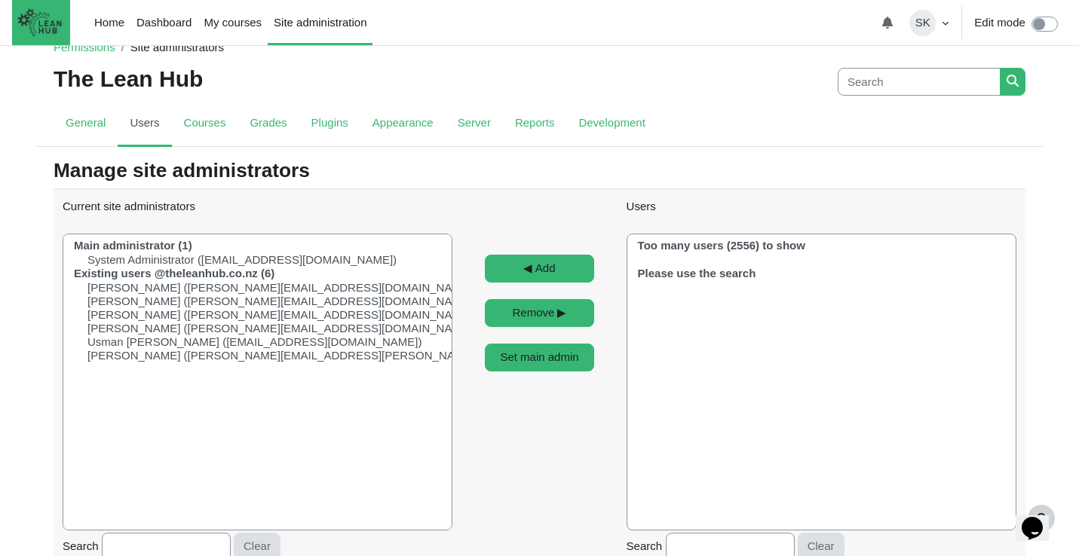
click at [924, 97] on div "The Lean Hub Search Search" at bounding box center [540, 82] width 972 height 39
click at [905, 82] on input "Search" at bounding box center [918, 82] width 163 height 28
type input "[PERSON_NAME]"
click at [1000, 68] on button "Search" at bounding box center [1013, 82] width 26 height 28
click at [1012, 81] on icon "submit" at bounding box center [1012, 81] width 12 height 12
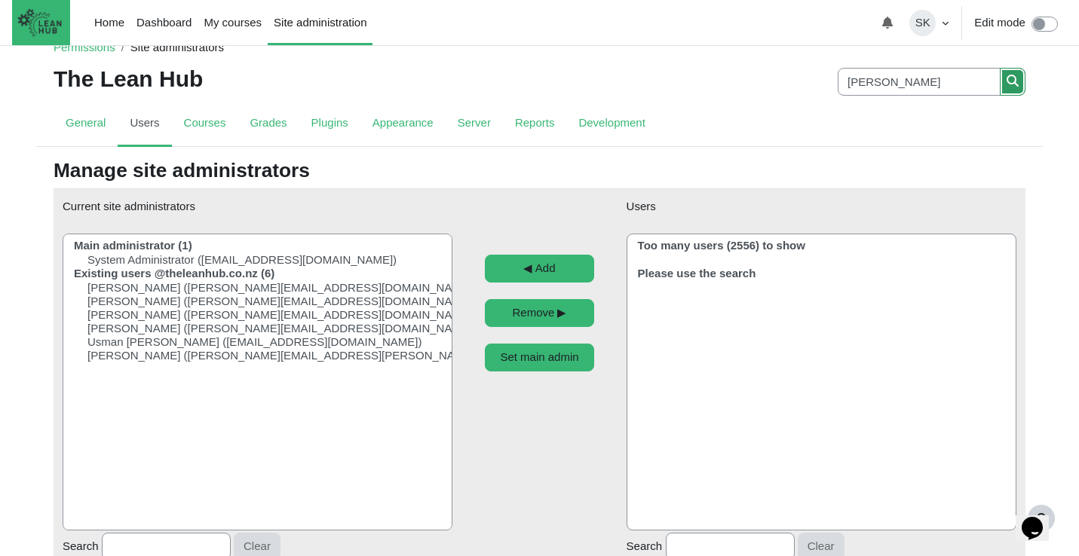
scroll to position [57, 0]
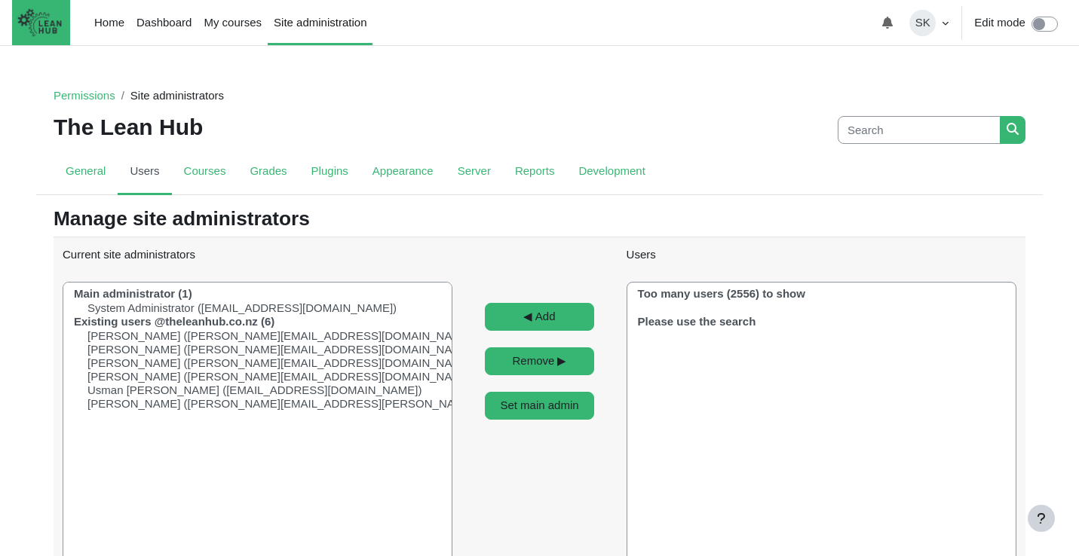
select select "Content"
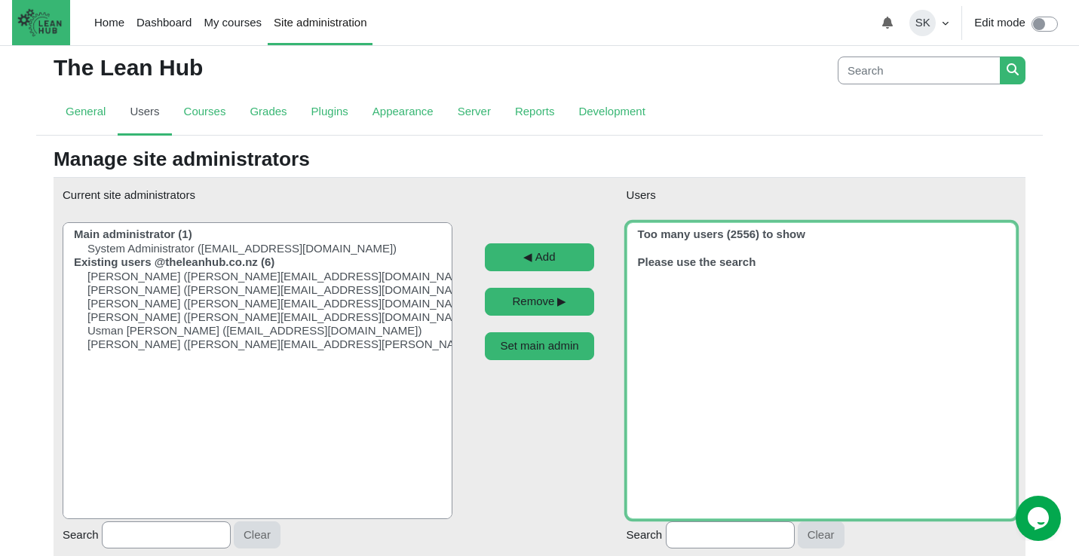
click at [666, 259] on optgroup "Content" at bounding box center [825, 270] width 379 height 28
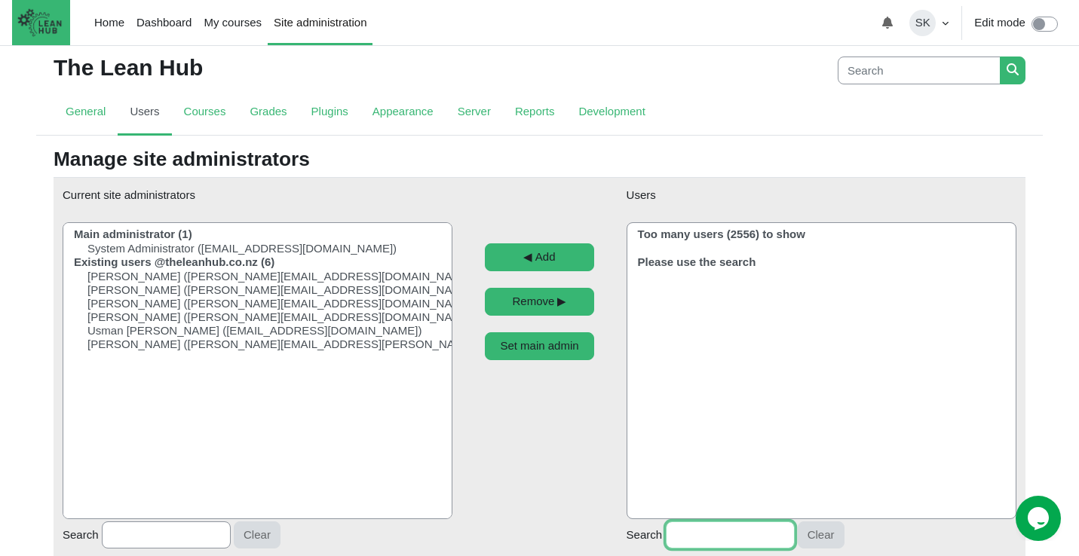
click at [682, 536] on input "Search" at bounding box center [730, 536] width 129 height 28
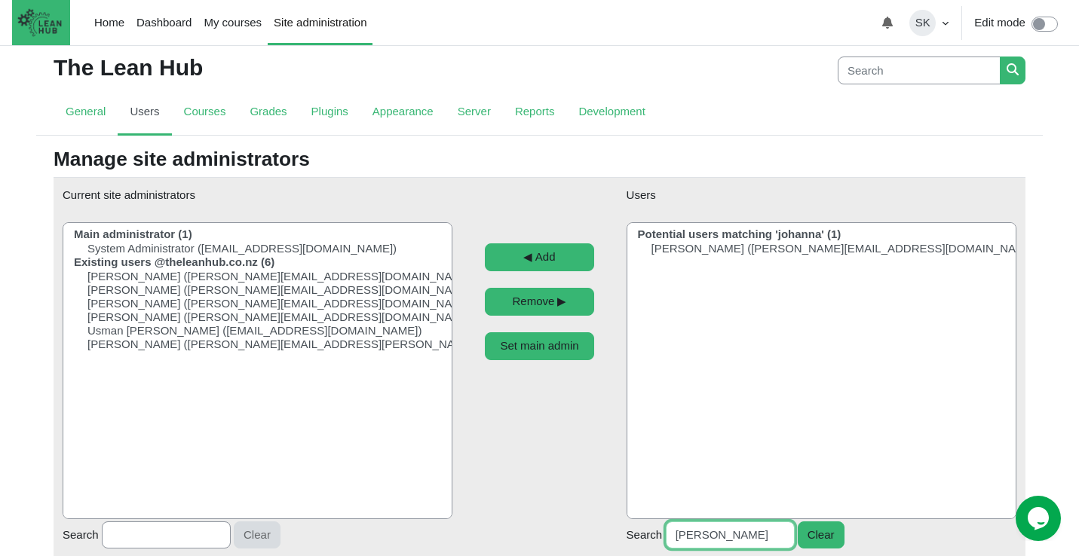
type input "johanna"
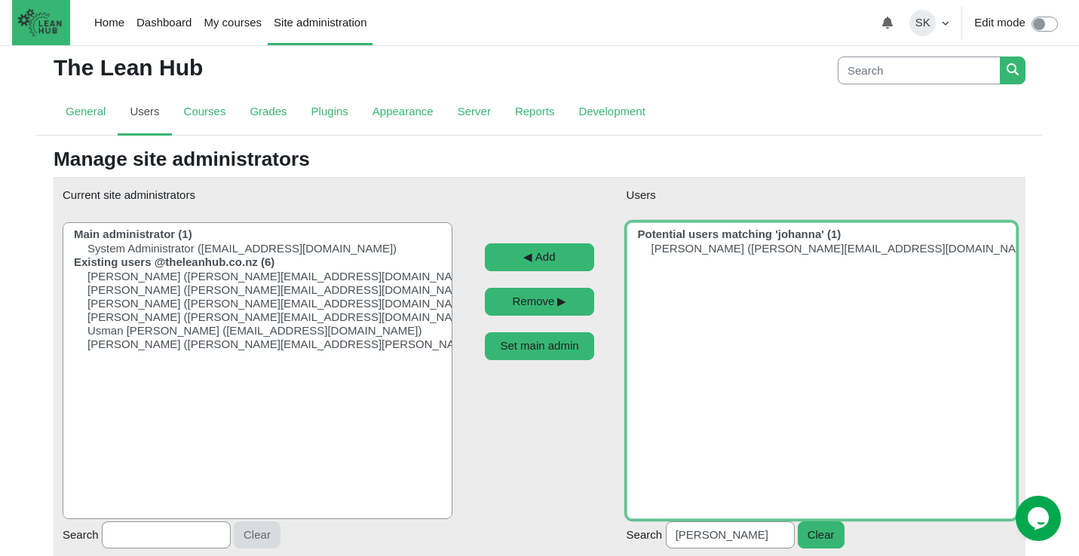
select select "2772"
click at [686, 248] on option "[PERSON_NAME] ([PERSON_NAME][EMAIL_ADDRESS][DOMAIN_NAME])" at bounding box center [838, 249] width 405 height 14
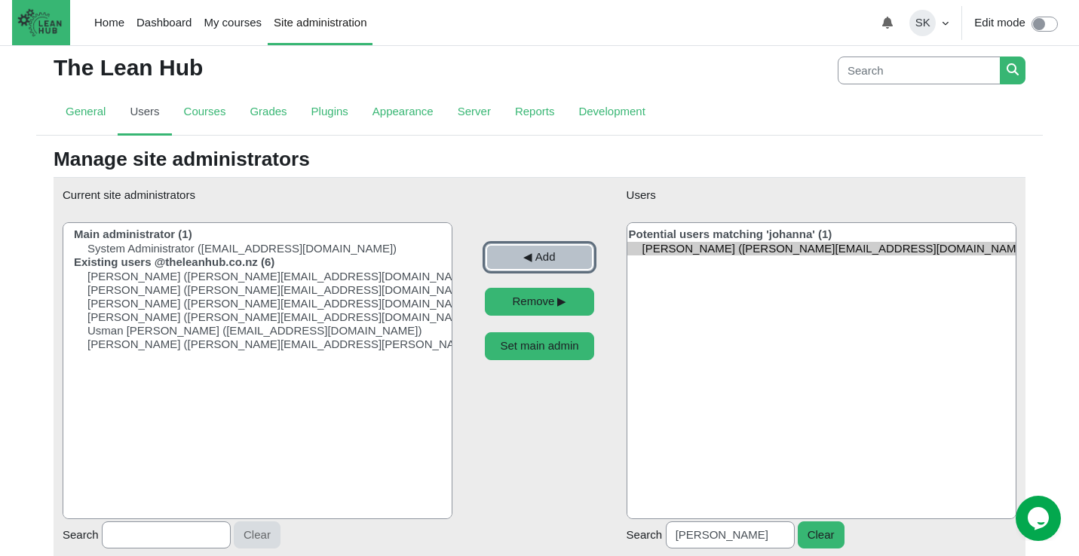
click at [567, 260] on input "◀︎ Add" at bounding box center [540, 257] width 110 height 28
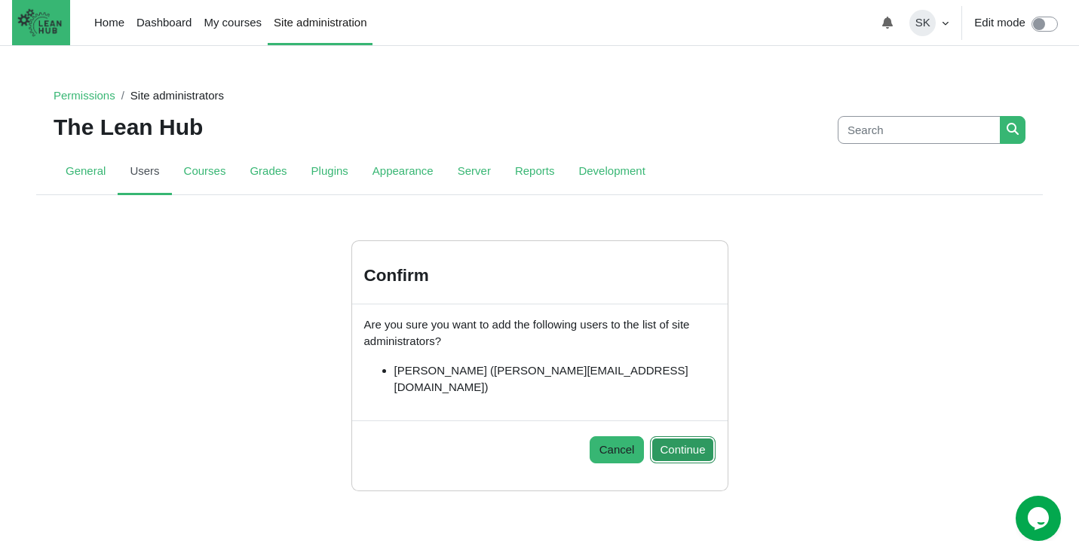
click at [682, 436] on button "Continue" at bounding box center [682, 450] width 65 height 28
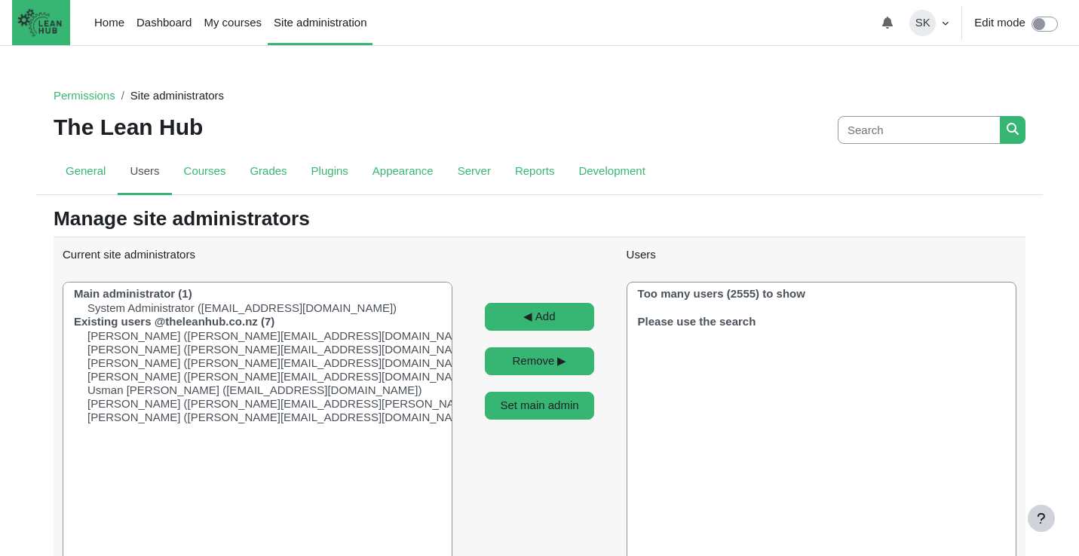
select select "Content"
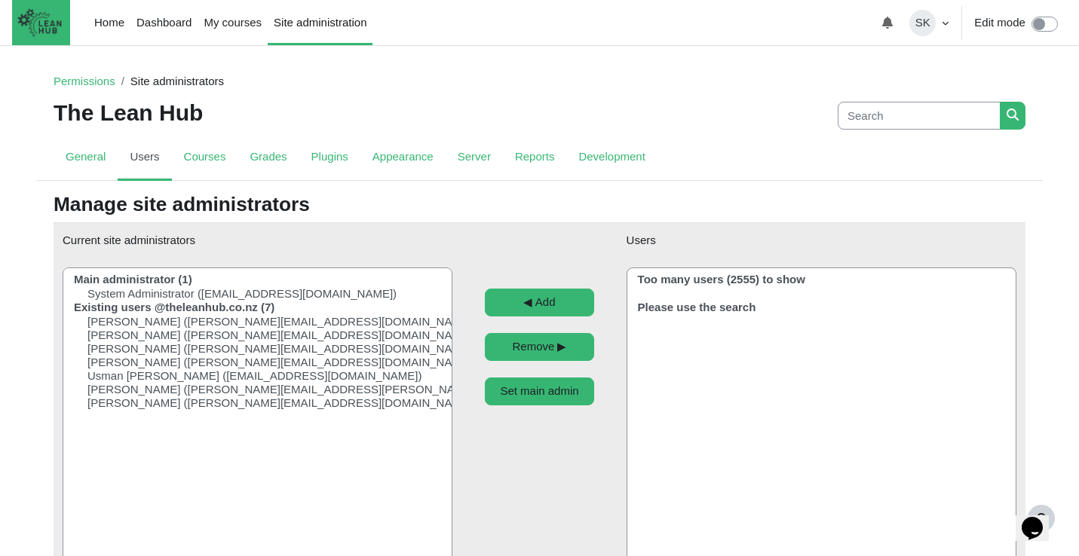
scroll to position [13, 0]
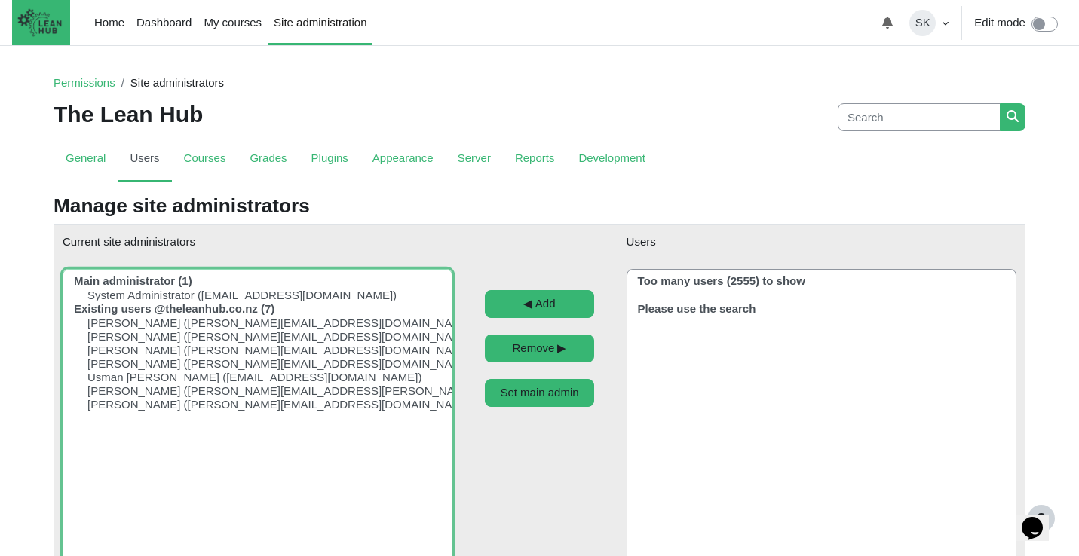
select select "708"
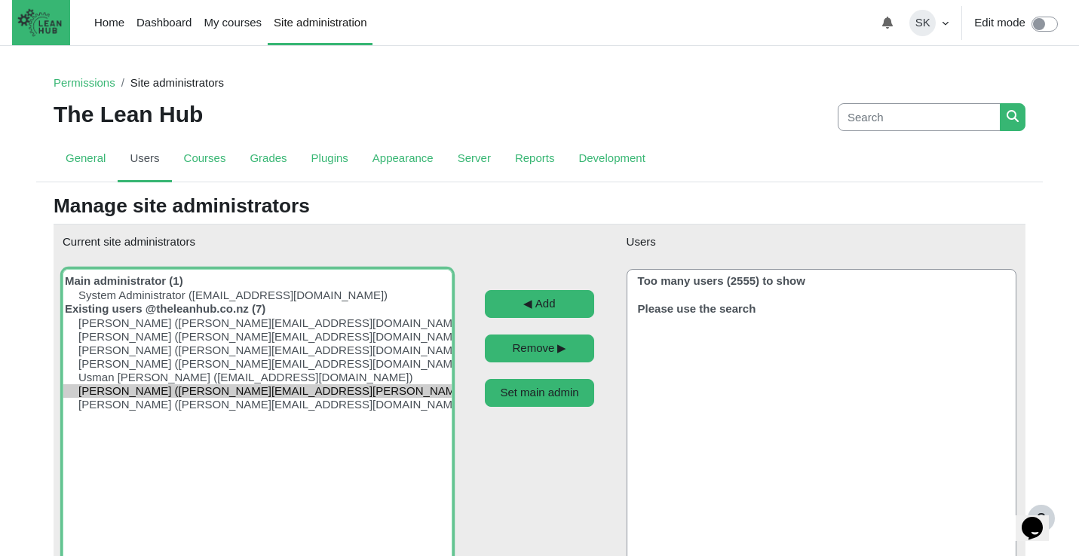
click at [194, 394] on optgroup "Hester Doyer (hester@theleanhub.co.nz) Theresa Grainger (theresa@theleanhub.co.…" at bounding box center [252, 356] width 379 height 109
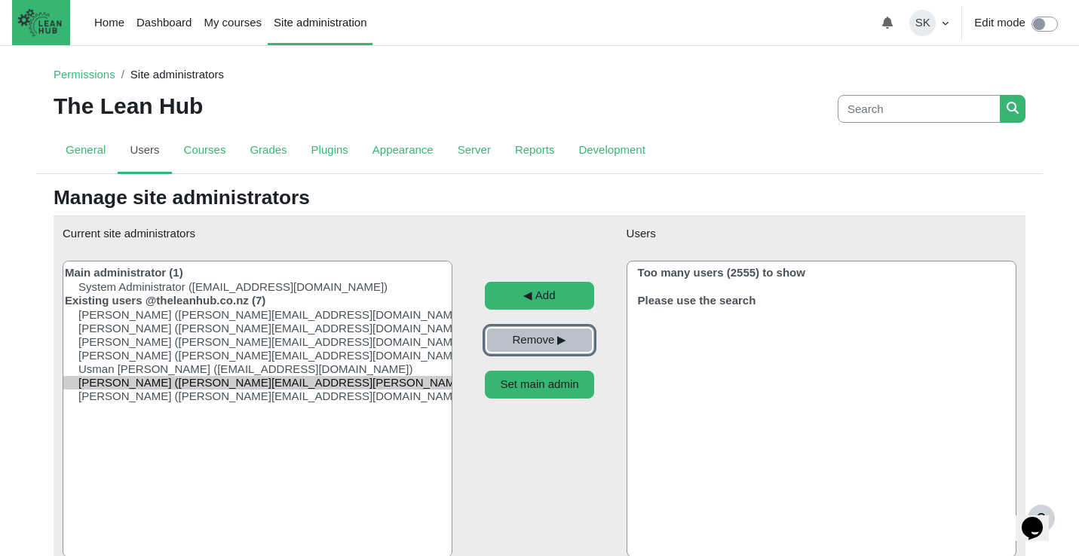
click at [522, 341] on input "Remove ▶︎" at bounding box center [540, 340] width 110 height 28
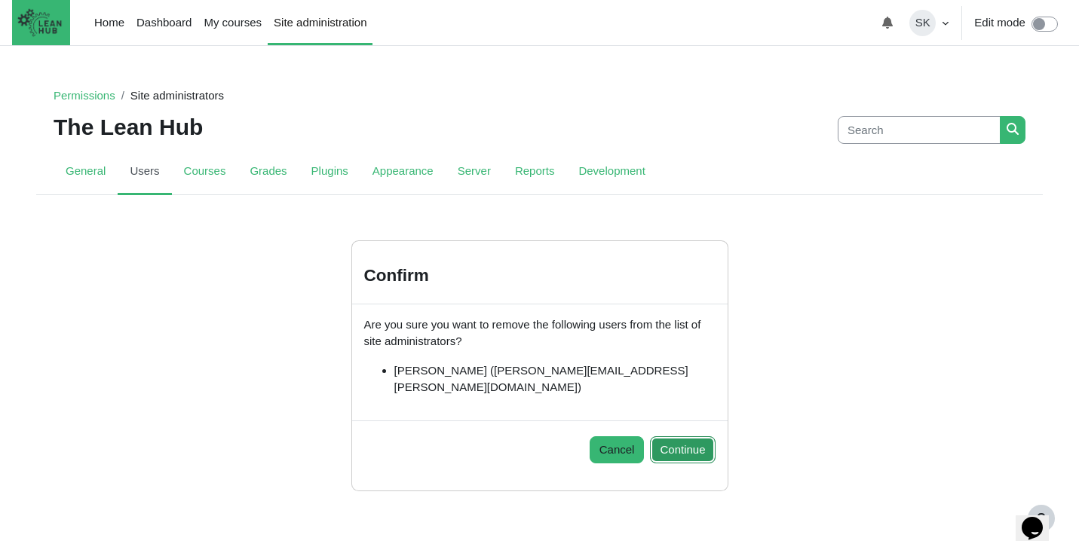
click at [672, 436] on button "Continue" at bounding box center [682, 450] width 65 height 28
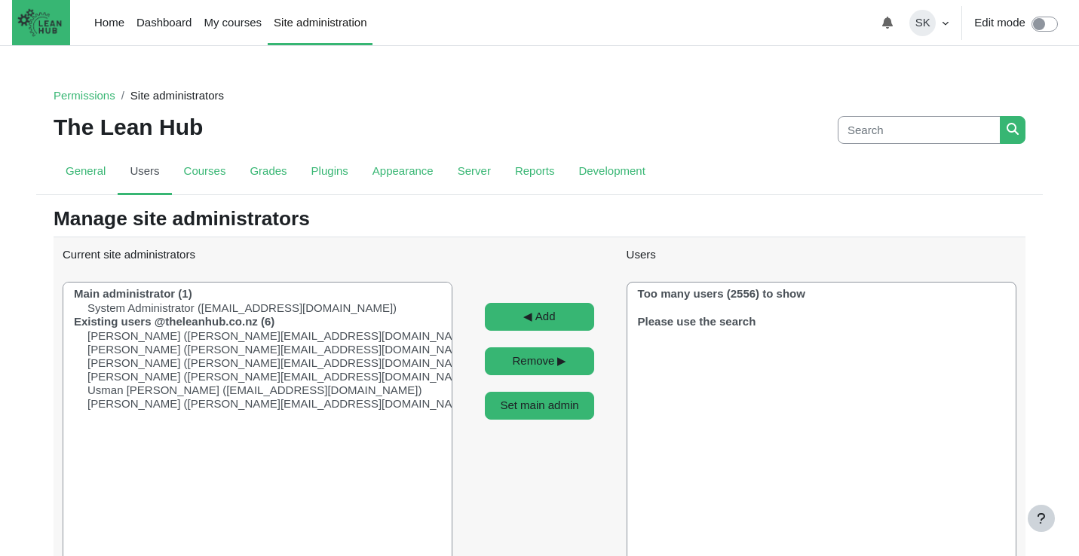
select select "Content"
